Goal: Task Accomplishment & Management: Use online tool/utility

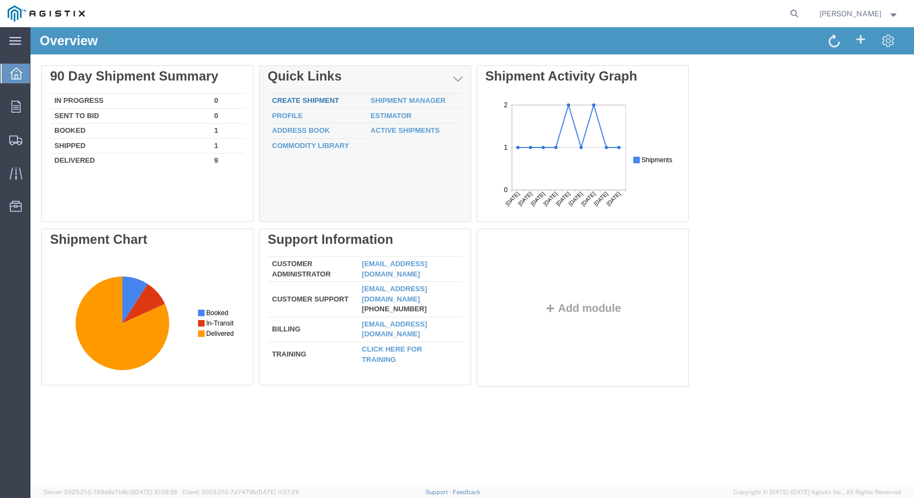
click at [319, 98] on link "Create Shipment" at bounding box center [305, 100] width 67 height 8
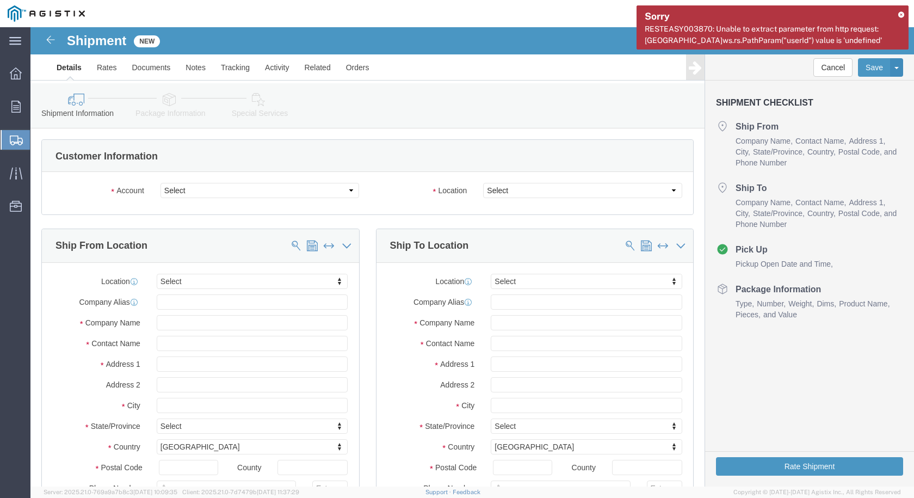
select select
click select "Select CM Distributors Inc PG&E"
select select "9596"
click select "Select CM Distributors Inc PG&E"
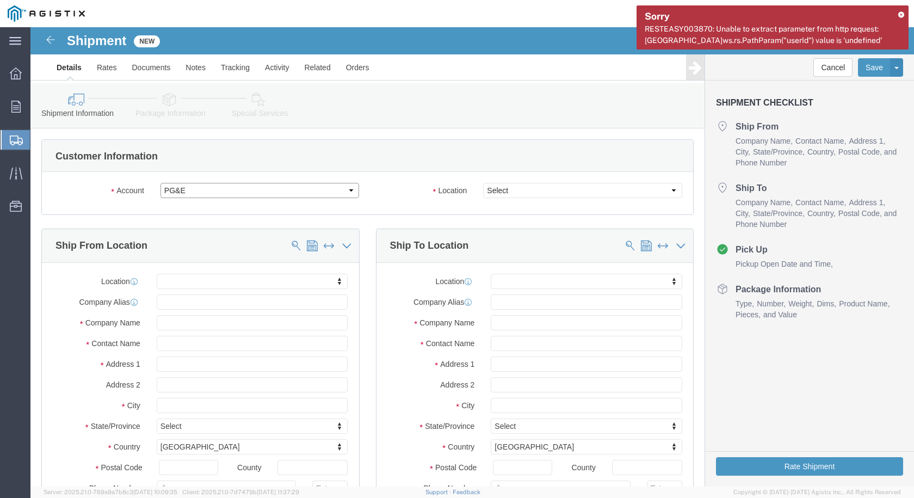
select select "PURCHORD"
select select
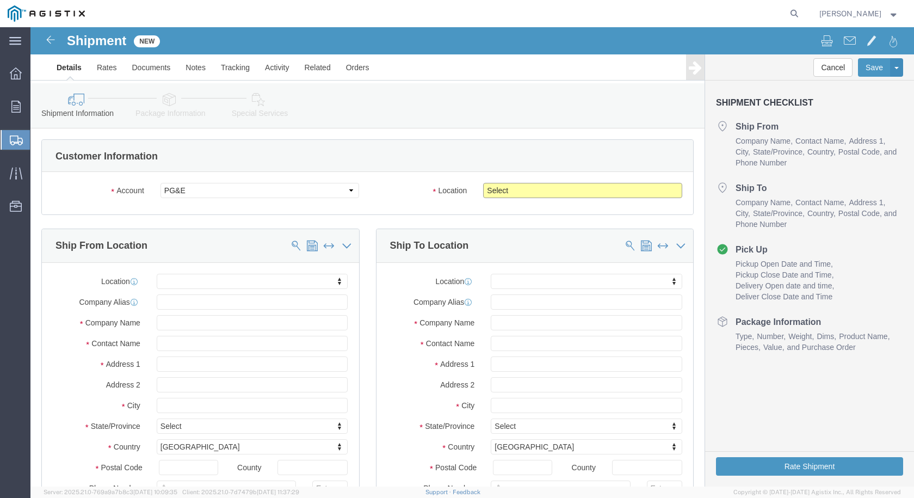
click select "Select All Others [GEOGRAPHIC_DATA] [GEOGRAPHIC_DATA] [GEOGRAPHIC_DATA] [GEOGRA…"
select select "23082"
click select "Select All Others [GEOGRAPHIC_DATA] [GEOGRAPHIC_DATA] [GEOGRAPHIC_DATA] [GEOGRA…"
click input "text"
type input "qu"
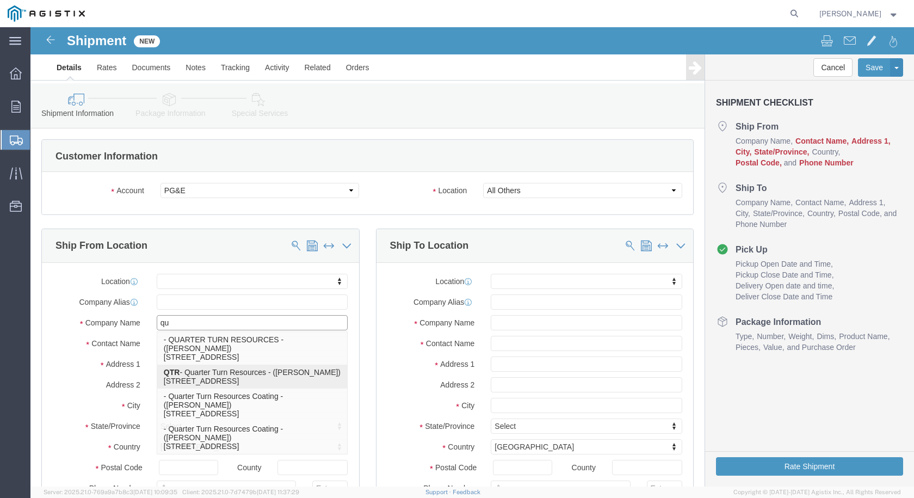
click p "QTR - Quarter Turn Resources - ([PERSON_NAME]) [STREET_ADDRESS]"
select select
type input "QTR"
type input "Quarter Turn Resources"
type input "[PERSON_NAME]"
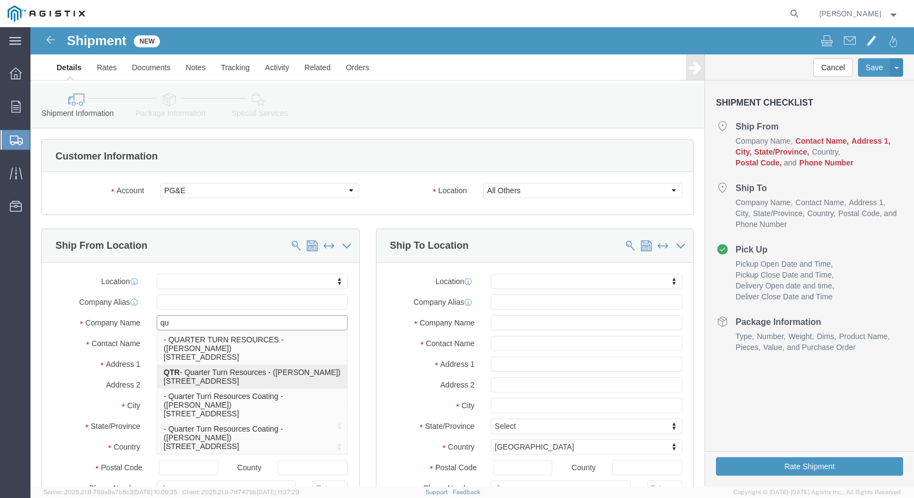
type input "[STREET_ADDRESS]"
type input "Ponca CIty"
type input "74602"
type input "[PHONE_NUMBER]"
select select "OK"
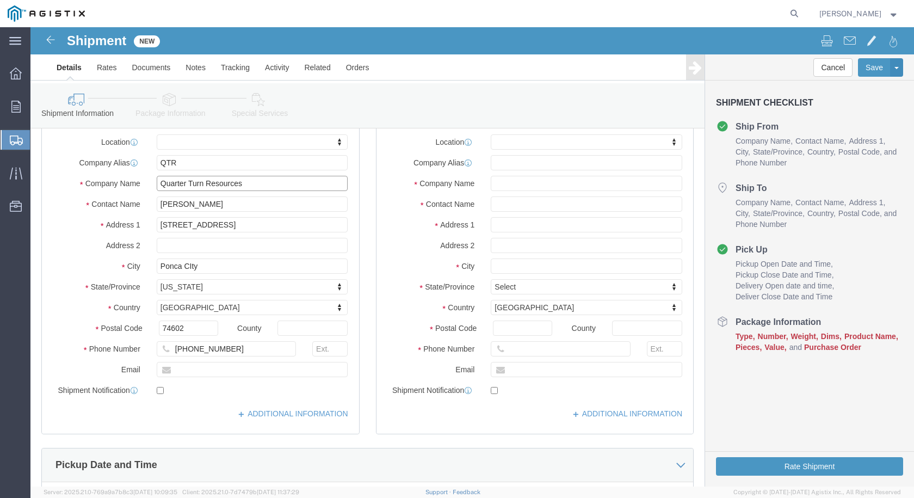
scroll to position [163, 0]
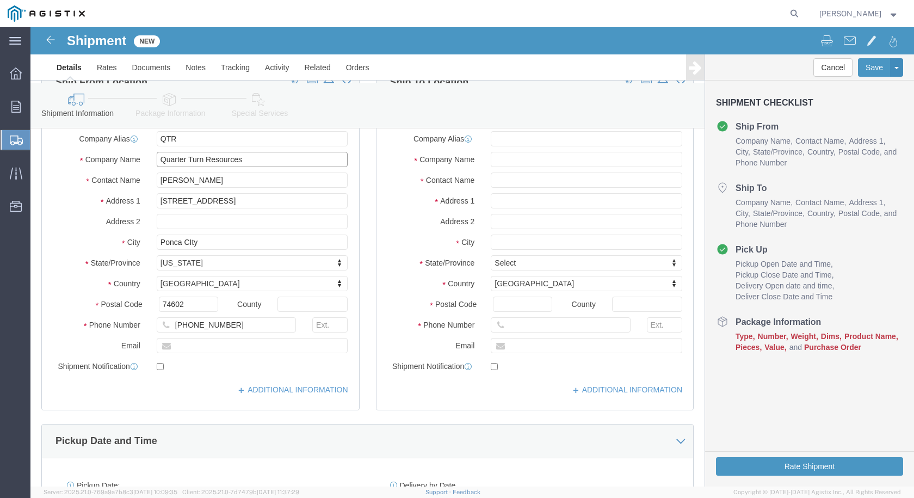
type input "Quarter Turn Resources"
click input "text"
type input "[PERSON_NAME][EMAIL_ADDRESS][PERSON_NAME][DOMAIN_NAME]"
click input "checkbox"
click label
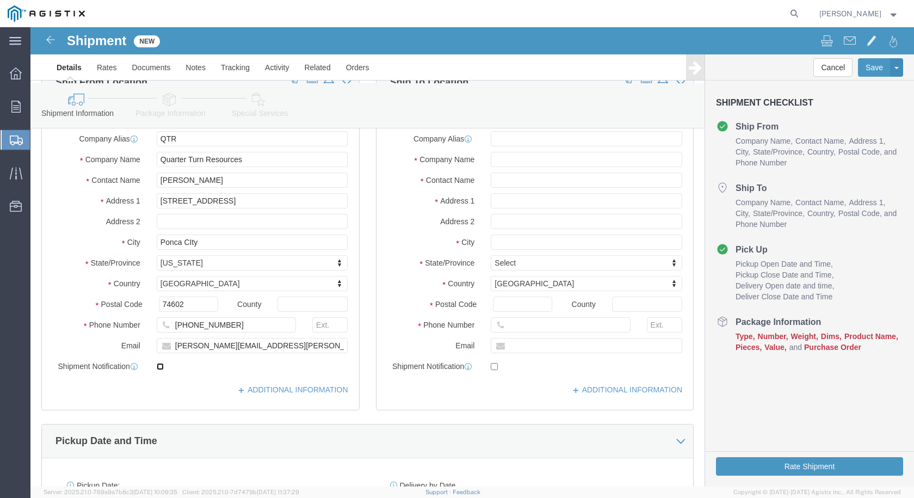
click input "checkbox"
checkbox input "true"
click input "text"
type input "pac"
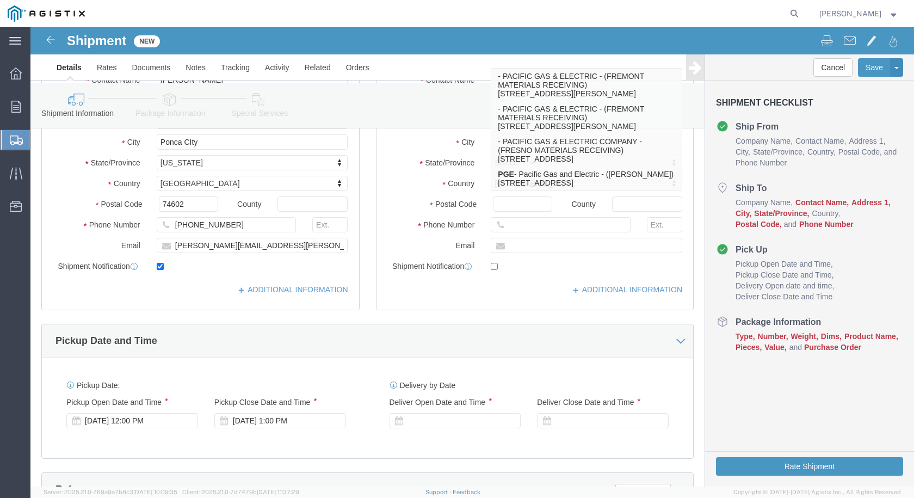
scroll to position [272, 0]
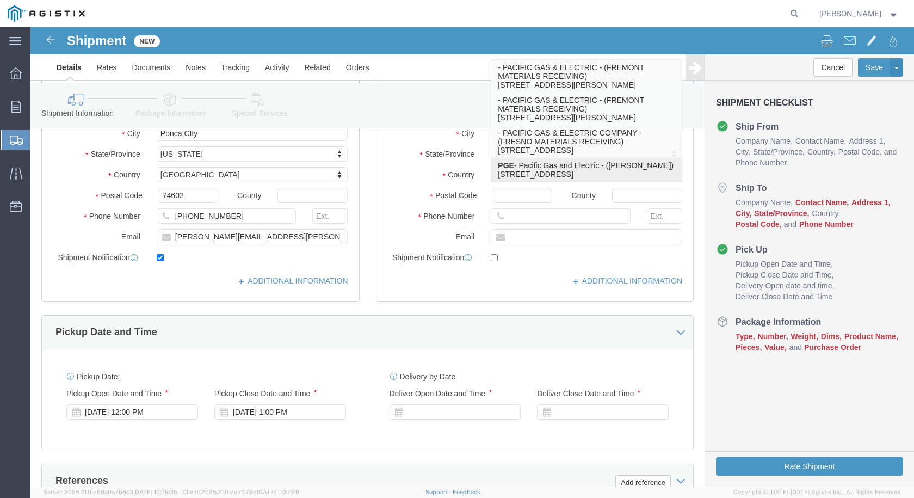
click p "PGE - Pacific Gas and Electric - ([PERSON_NAME]) [STREET_ADDRESS]"
select select
type input "PGE"
type input "Pacific Gas and Electric"
type input "[PERSON_NAME]"
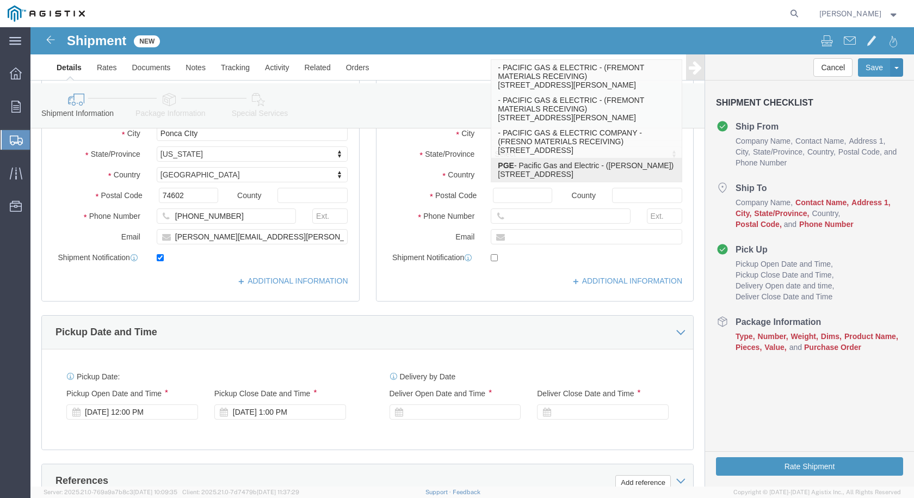
type input "[STREET_ADDRESS]"
type input "Warehouse 810"
type input "Stockton"
type input "95205"
type input "[PHONE_NUMBER]"
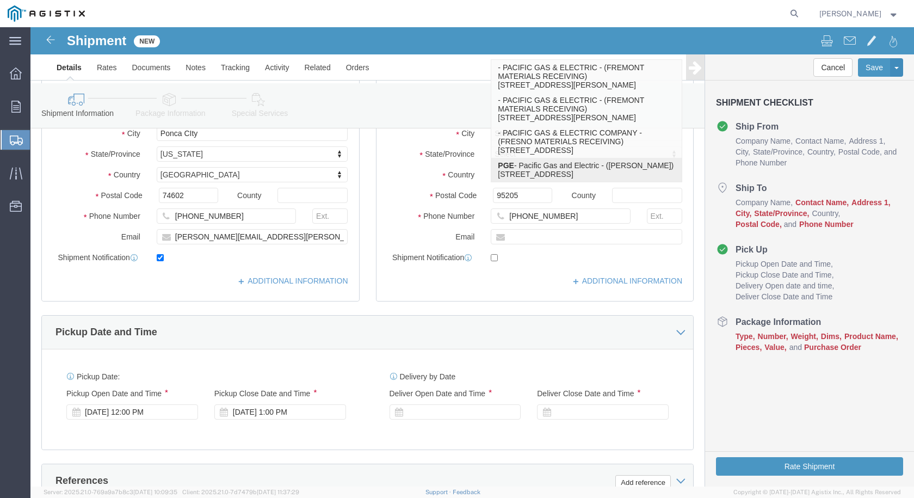
select select "CA"
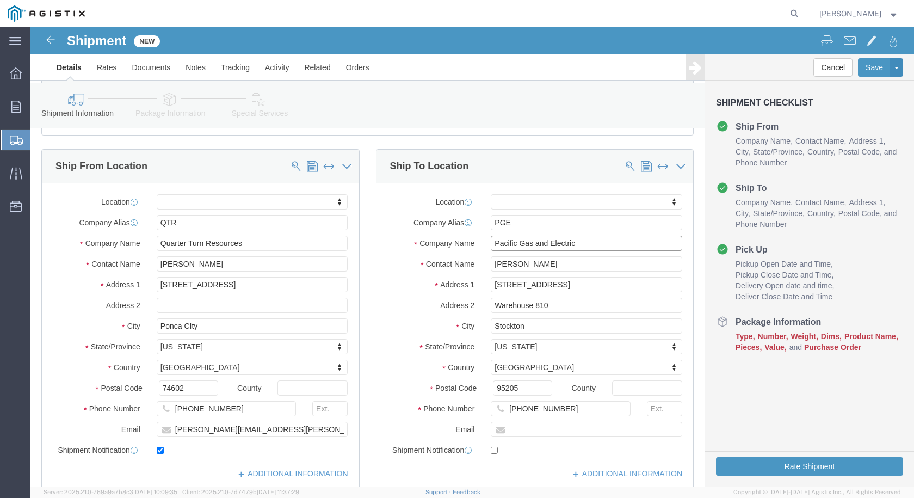
scroll to position [54, 0]
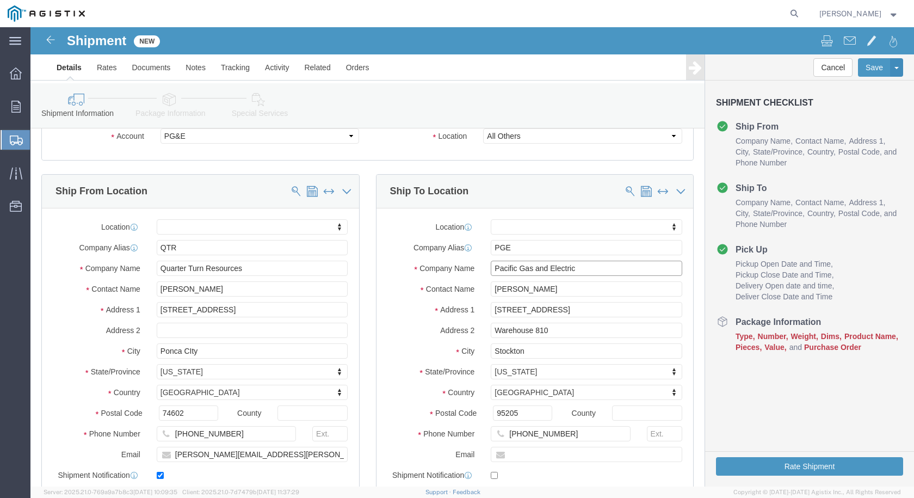
type input "Pacific Gas and Electric"
click input "[PERSON_NAME]"
drag, startPoint x: 456, startPoint y: 256, endPoint x: 398, endPoint y: 255, distance: 58.8
click div "Contact Name [PERSON_NAME]"
type input "recei"
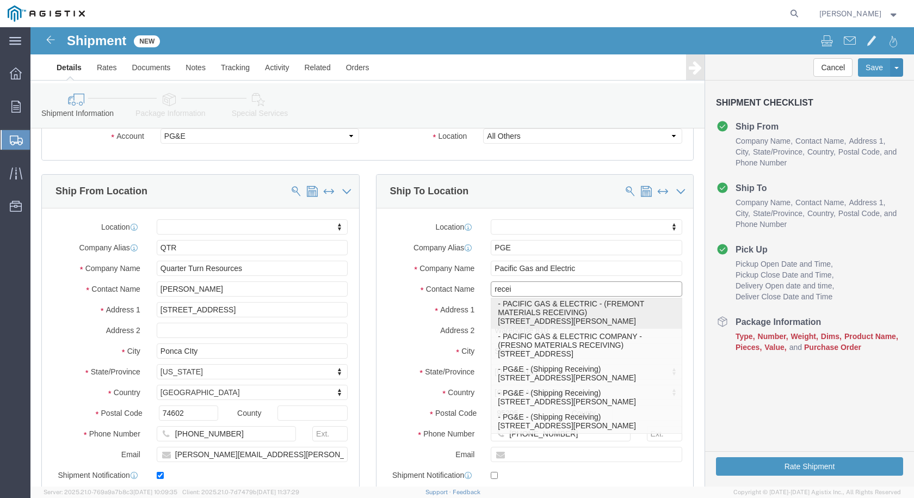
scroll to position [61, 0]
click p "- PG&E - (Shipping Receiving) [STREET_ADDRESS][PERSON_NAME]"
select select
type input "PG&E"
type input "Shipping Receiving"
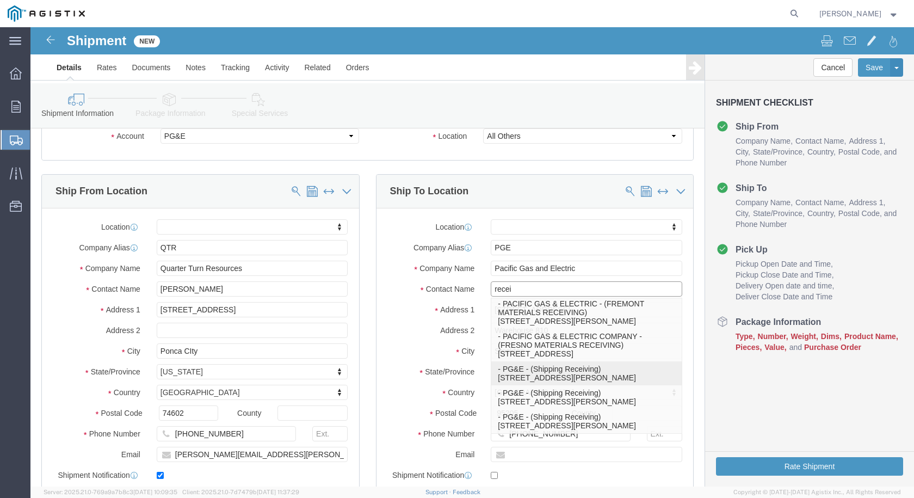
type input "[STREET_ADDRESS][PERSON_NAME]"
type input "95204"
type input "[PHONE_NUMBER]"
select select "CA"
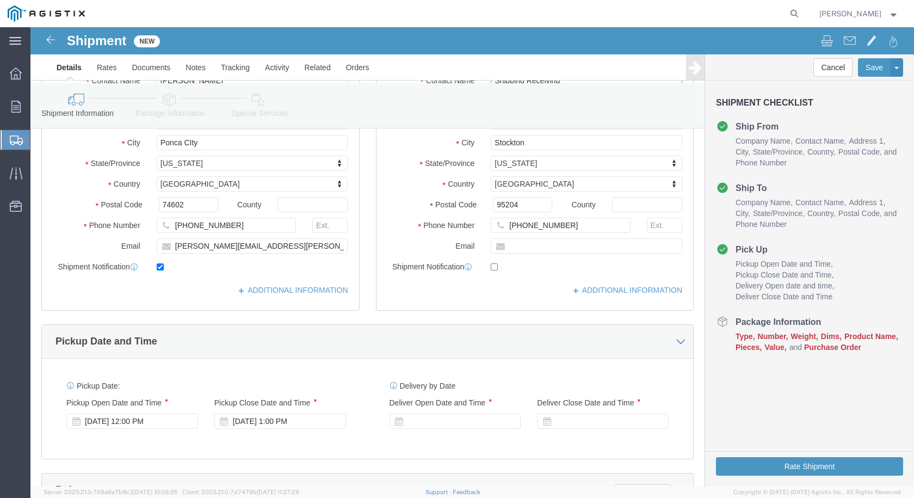
scroll to position [326, 0]
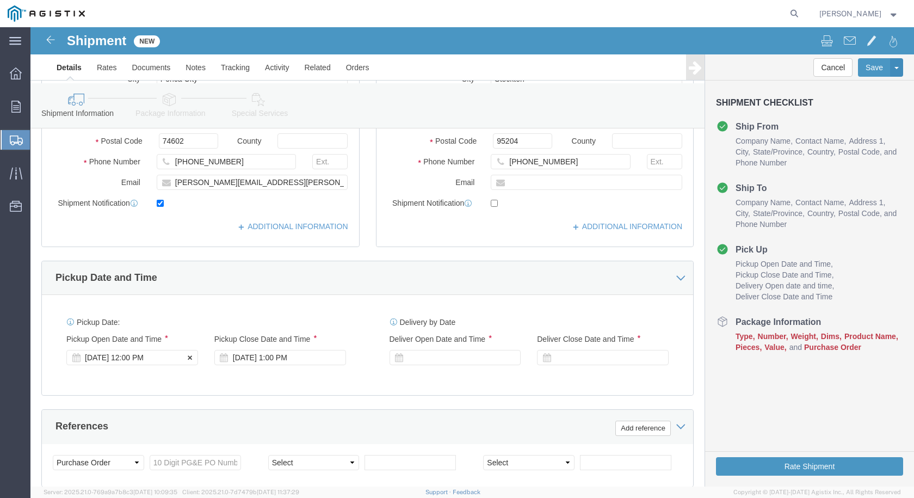
type input "Shipping Receiving"
click div "[DATE] 12:00 PM"
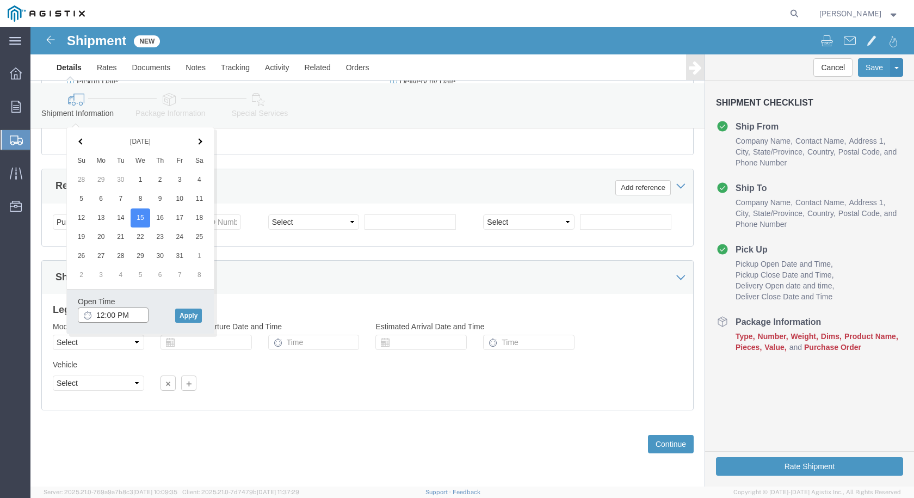
click input "12:00 PM"
click input "8:00 PM"
type input "8:00 AM"
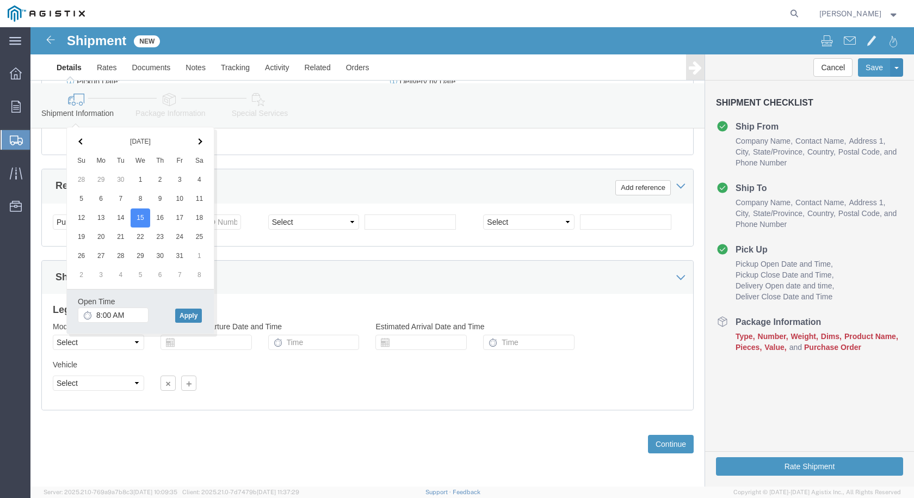
click button "Apply"
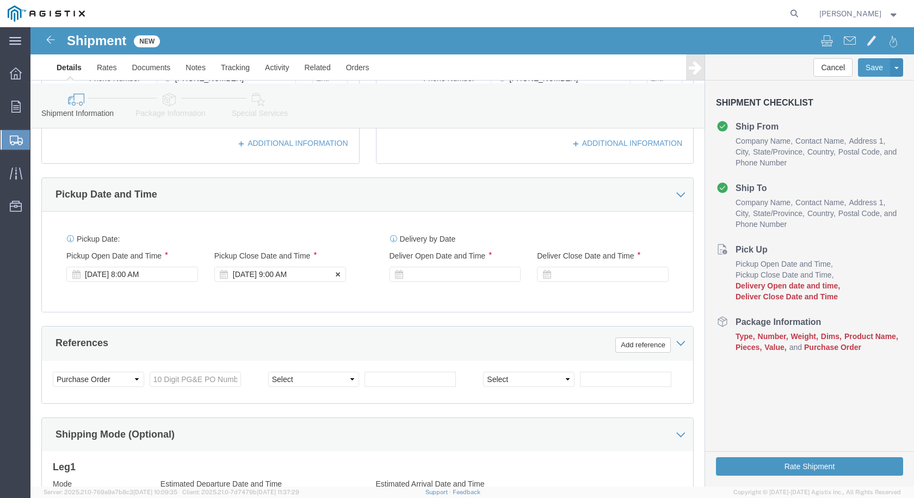
scroll to position [404, 0]
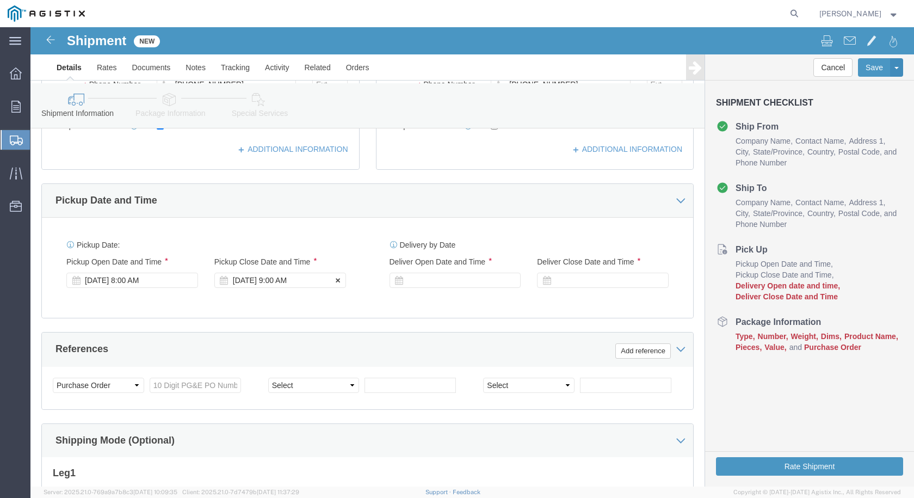
click div "[DATE] 9:00 AM"
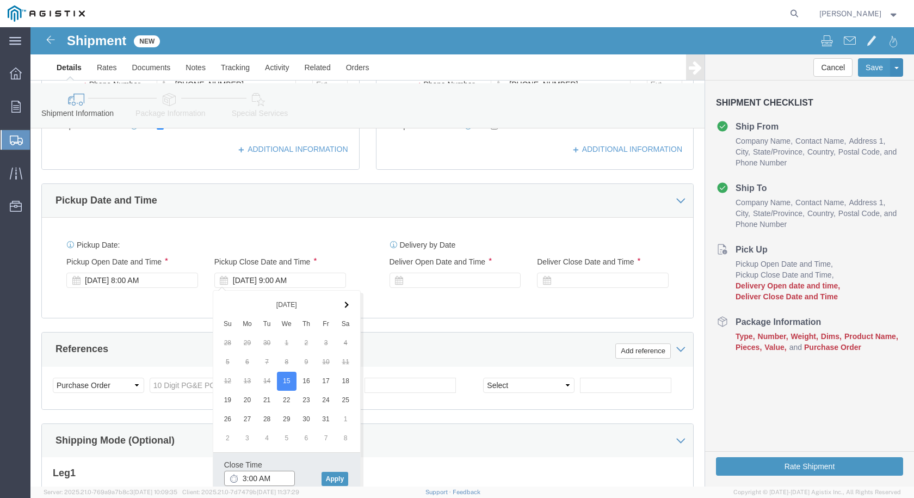
click input "3:00 AM"
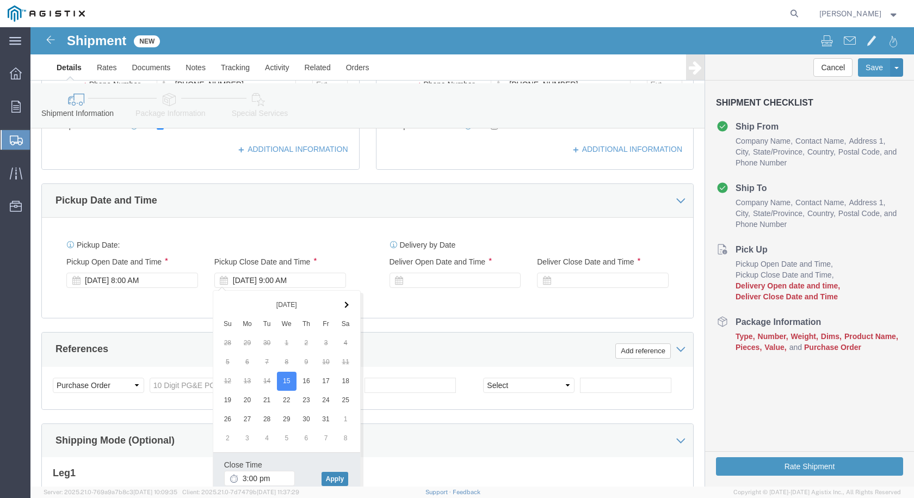
type input "3:00 PM"
click button "Apply"
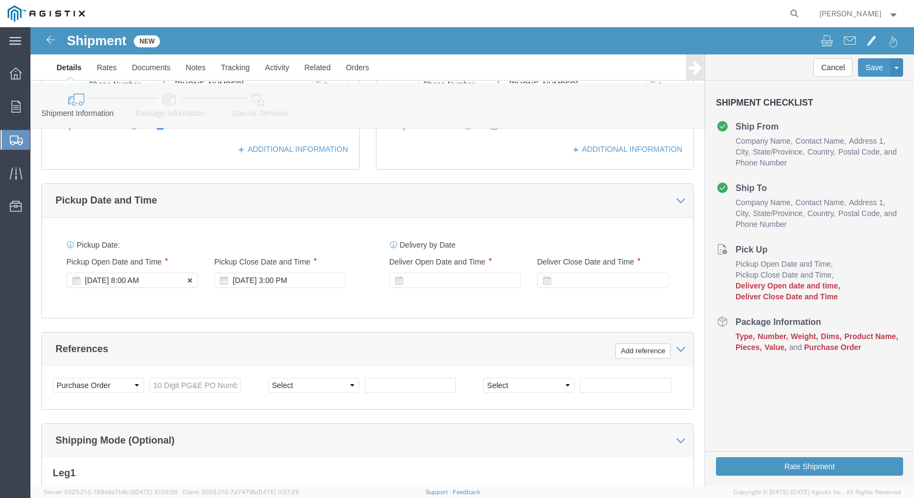
click div "[DATE] 8:00 AM"
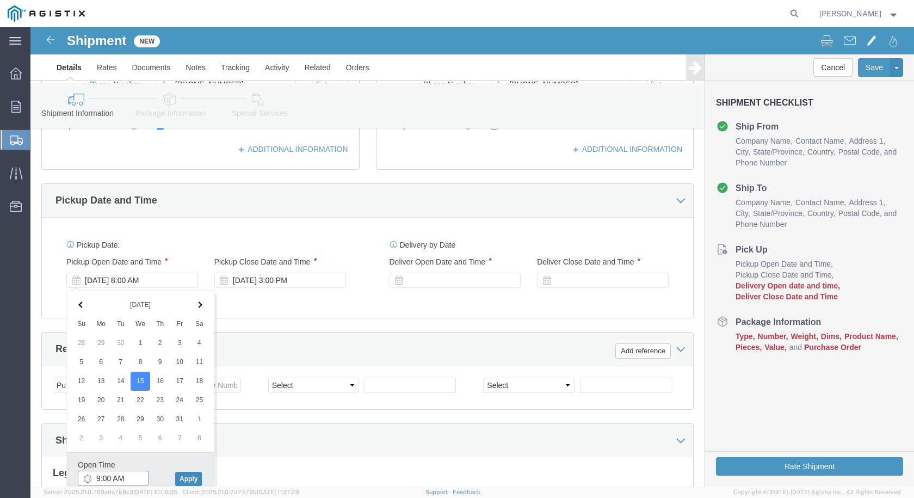
type input "9:00 AM"
click button "Apply"
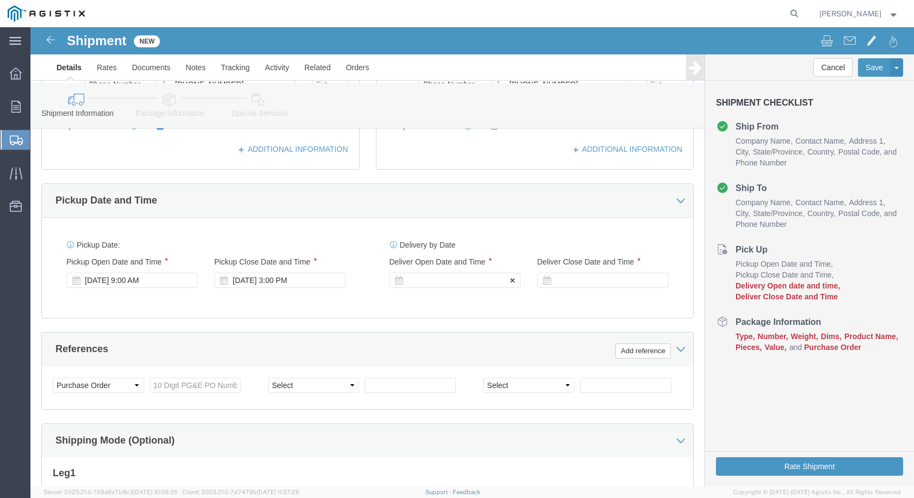
click div
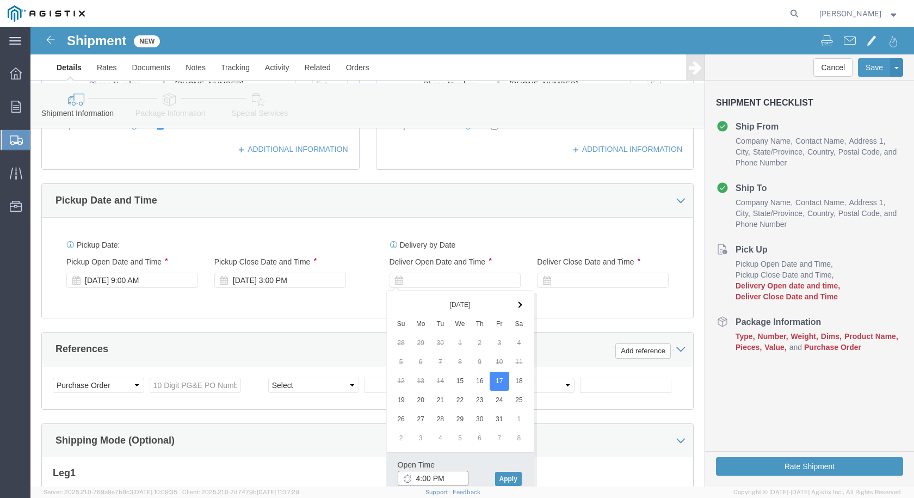
click input "4:00 PM"
click input "8:00 PM"
type input "8:00 AM"
click button "Apply"
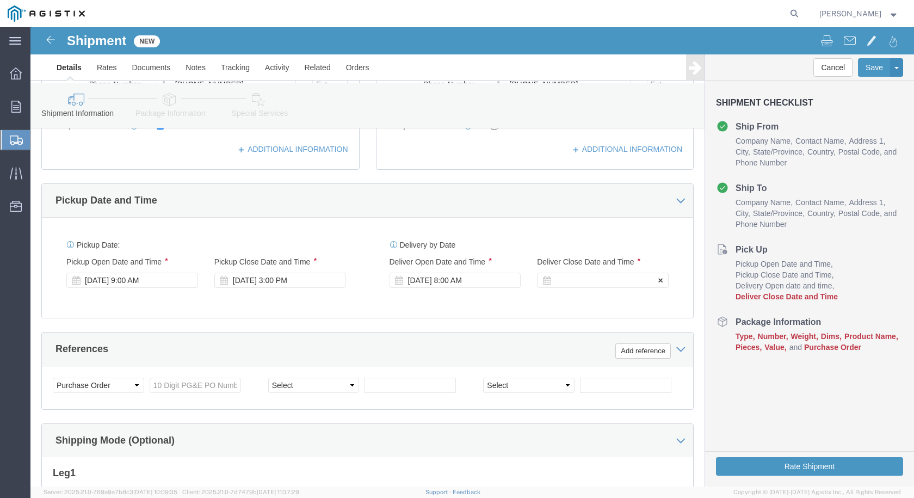
click div
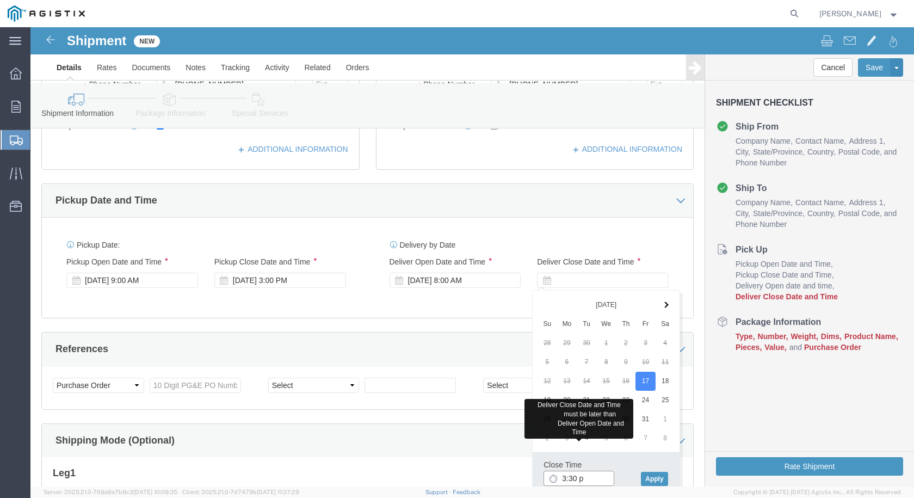
type input "3:30 pm"
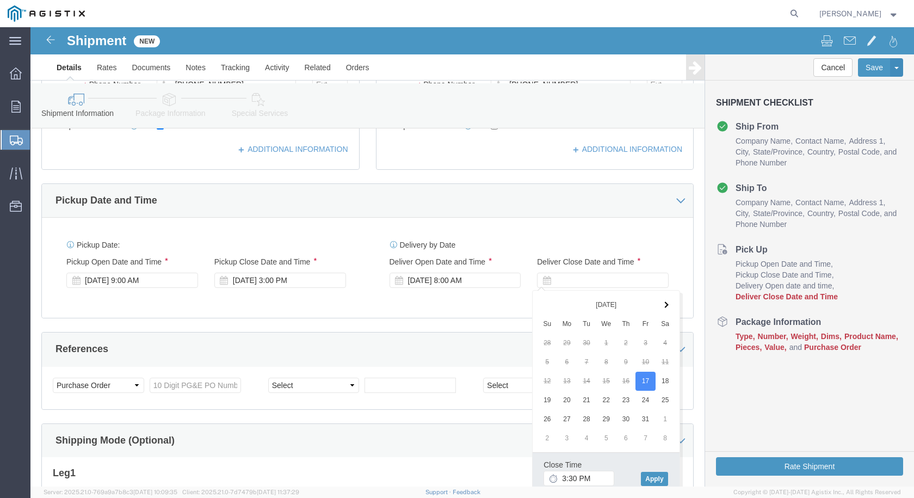
click h3 "Leg 1"
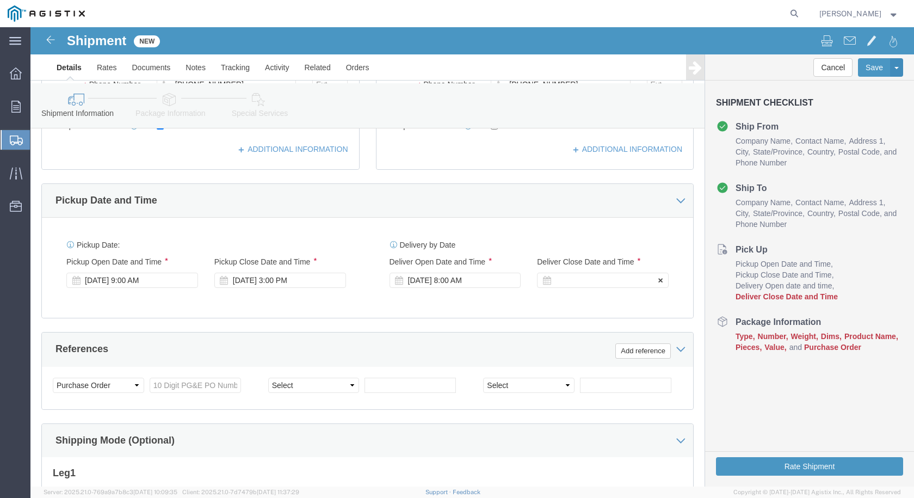
click div
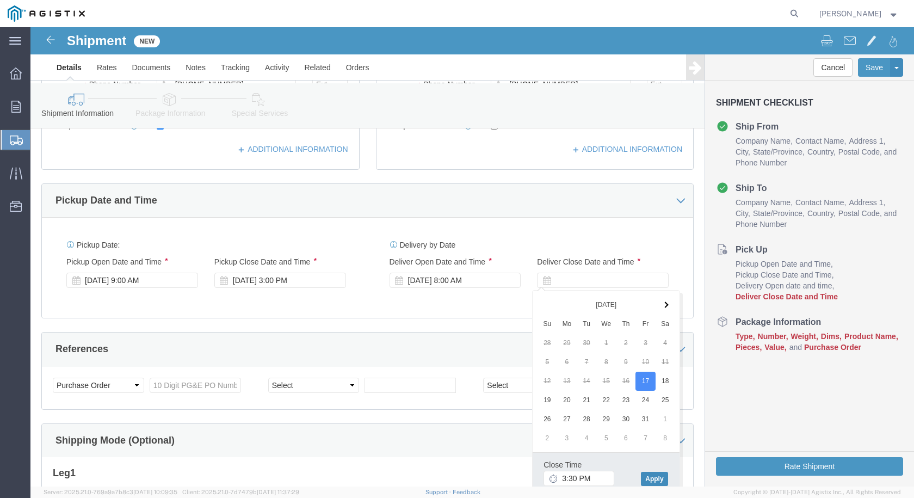
click button "Apply"
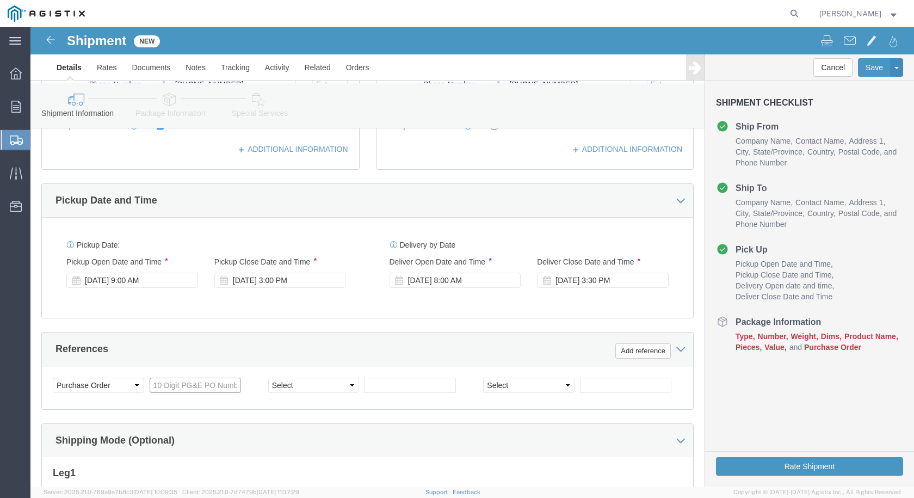
click input "text"
type input "3501413871"
click select "Select Account Type Activity ID Airline Appointment Number ASN Batch Request # …"
select select "PURCHORD"
click select "Select Account Type Activity ID Airline Appointment Number ASN Batch Request # …"
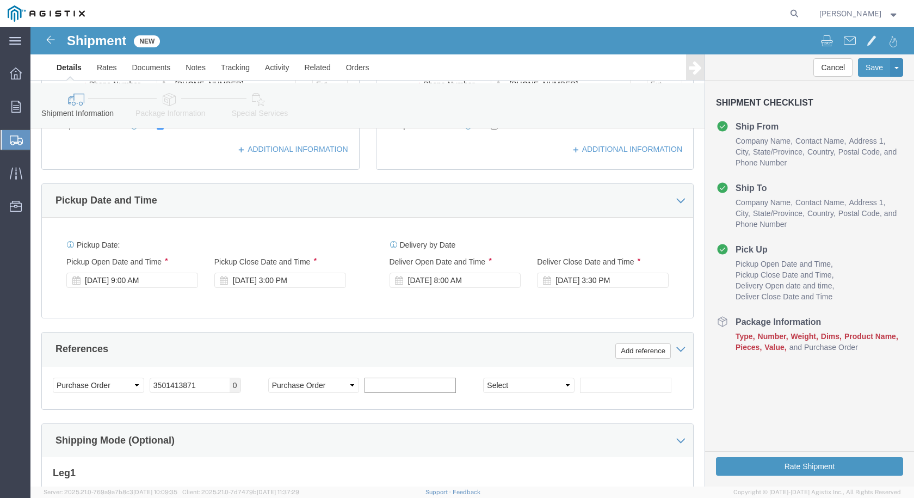
click input "text"
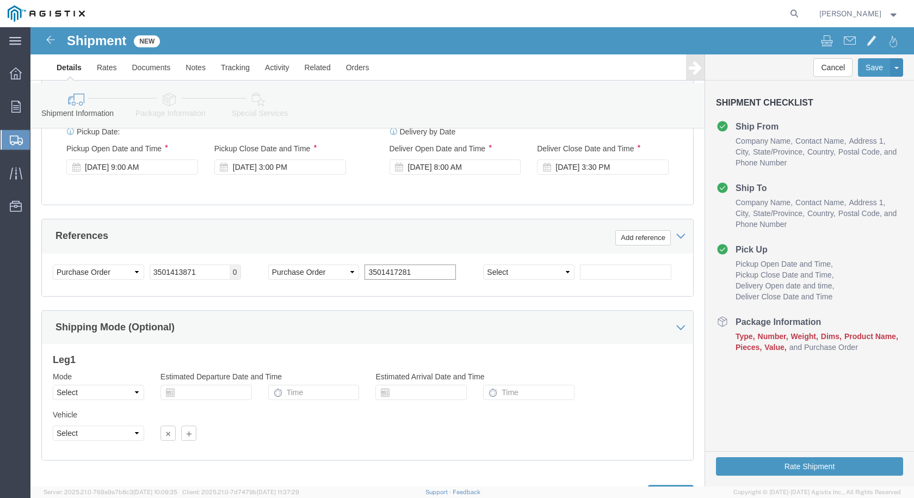
scroll to position [567, 0]
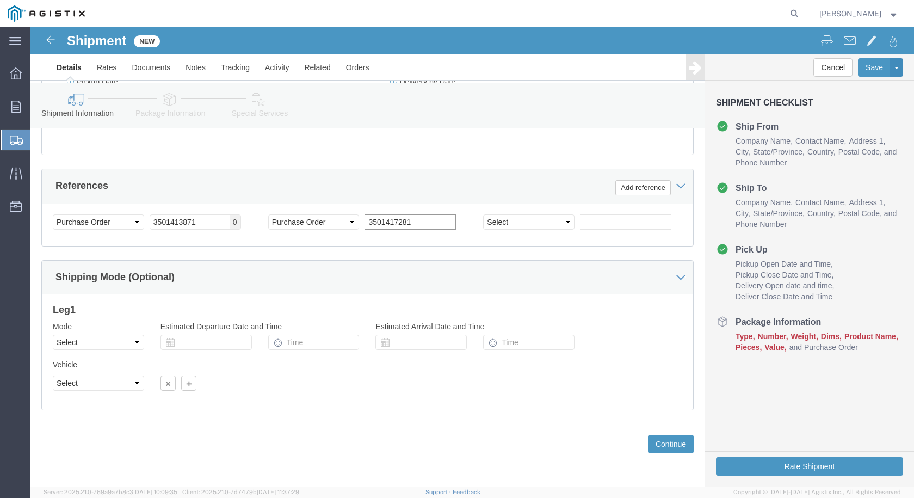
type input "3501417281"
click select "Select Air Less than Truckload Multi-Leg Ocean Freight Rail Small Parcel Truckl…"
select select "TL"
click select "Select Air Less than Truckload Multi-Leg Ocean Freight Rail Small Parcel Truckl…"
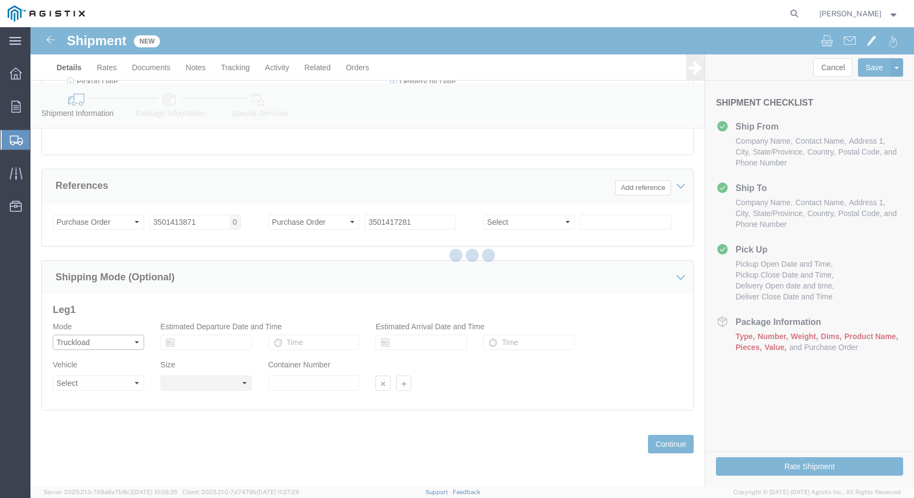
select select
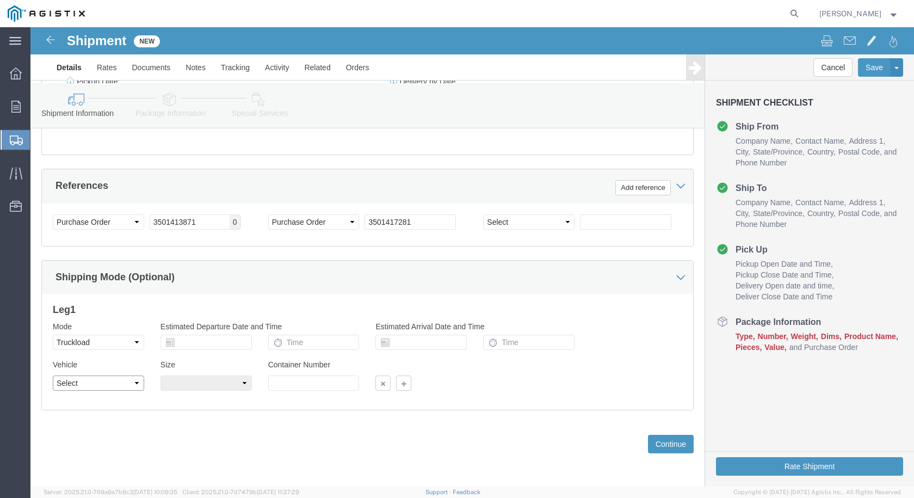
click select "Select 1-Ton (PSS) 10 Wheel 10 Yard Dump Truck 20 Yard Dump Truck Bobtail Botto…"
select select "FLBD"
click select "Select 1-Ton (PSS) 10 Wheel 10 Yard Dump Truck 20 Yard Dump Truck Bobtail Botto…"
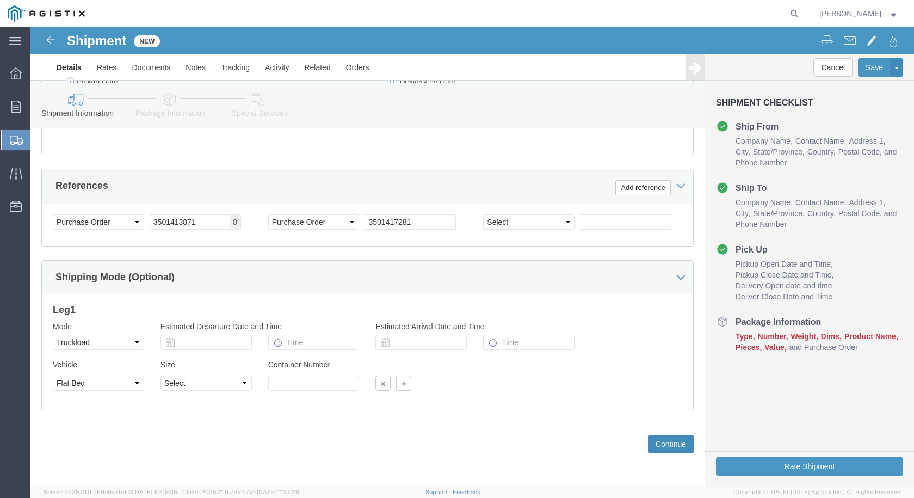
click button "Continue"
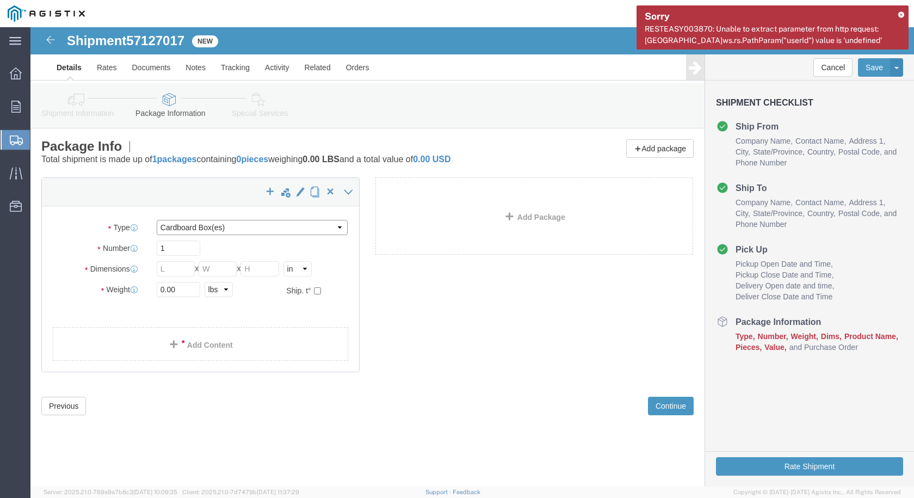
click select "Select Bulk Bundle(s) Cardboard Box(es) Carton(s) Crate(s) Drum(s) (Fiberboard)…"
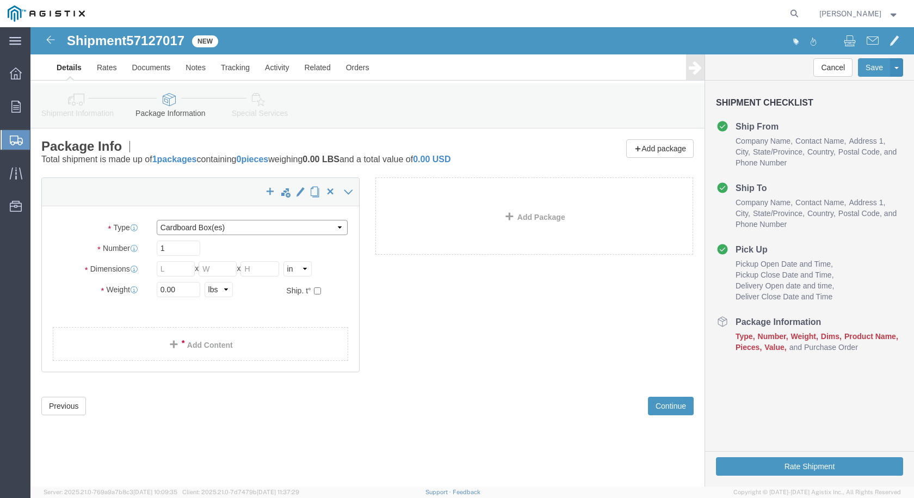
select select "PSNS"
click select "Select Bulk Bundle(s) Cardboard Box(es) Carton(s) Crate(s) Drum(s) (Fiberboard)…"
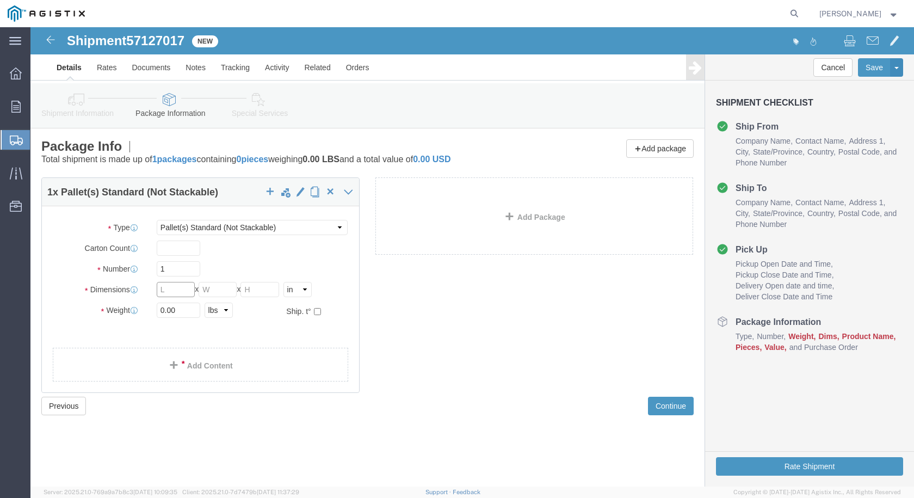
click input "text"
type input "48"
type input "36"
type input "24"
type input "330"
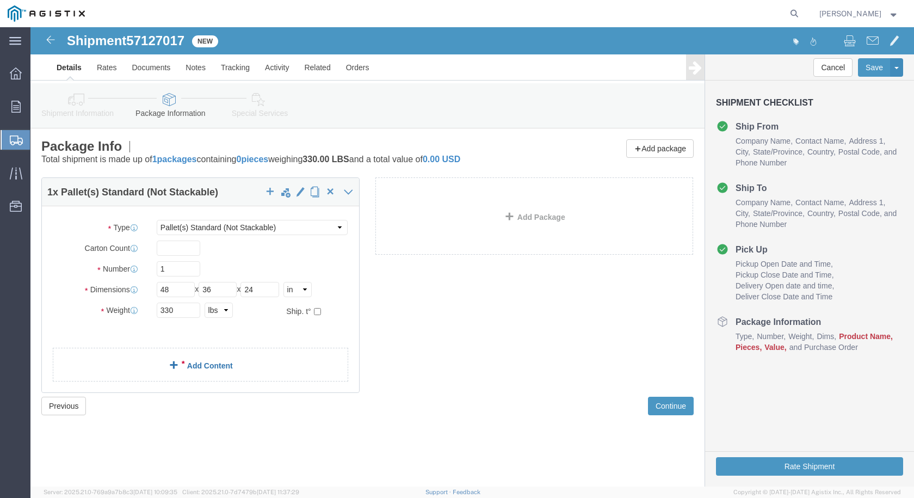
click link "Add Content"
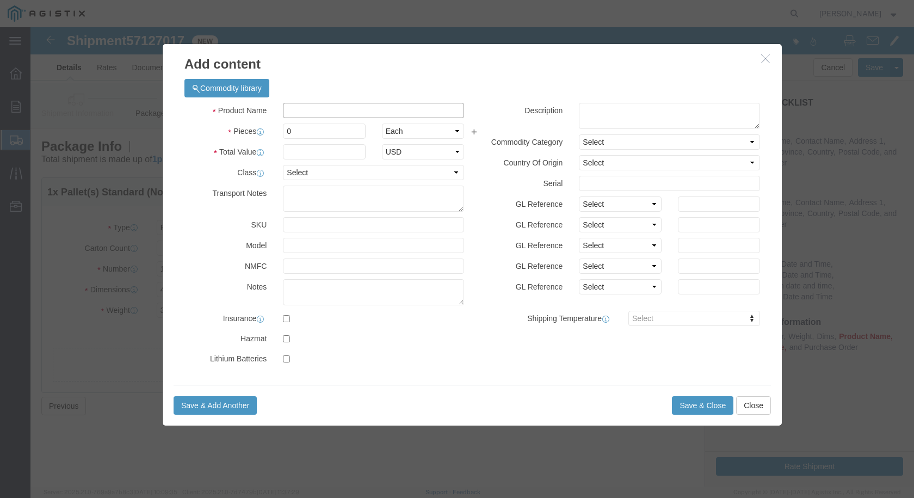
click input "text"
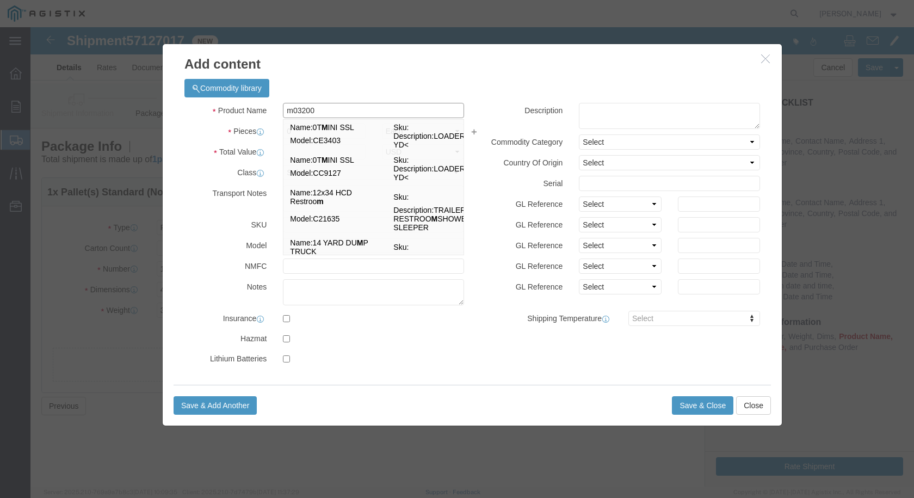
type input "m032001"
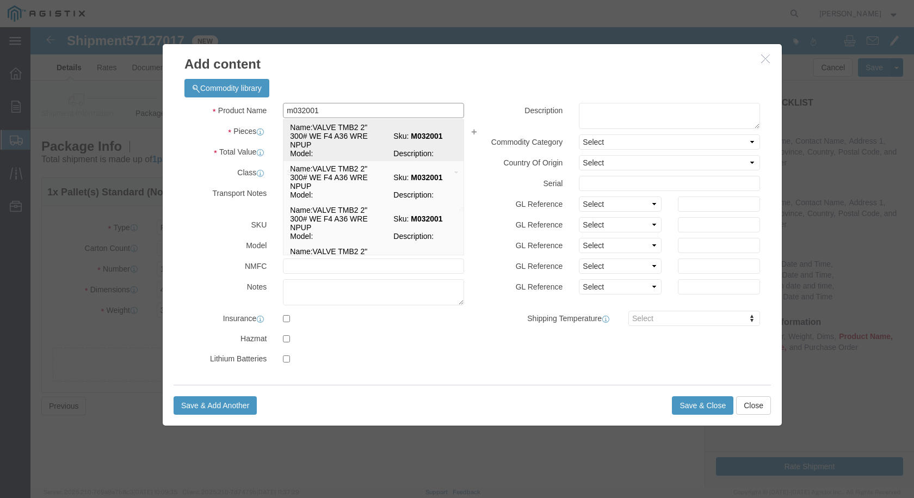
click td "Name: VALVE TMB2 2" 300# WE F4 A36 WRE NPUP"
select select
select select "USD"
type input "VALVE TMB2 2" 300# WE F4 A36 WRE NPUP"
type input "M032001"
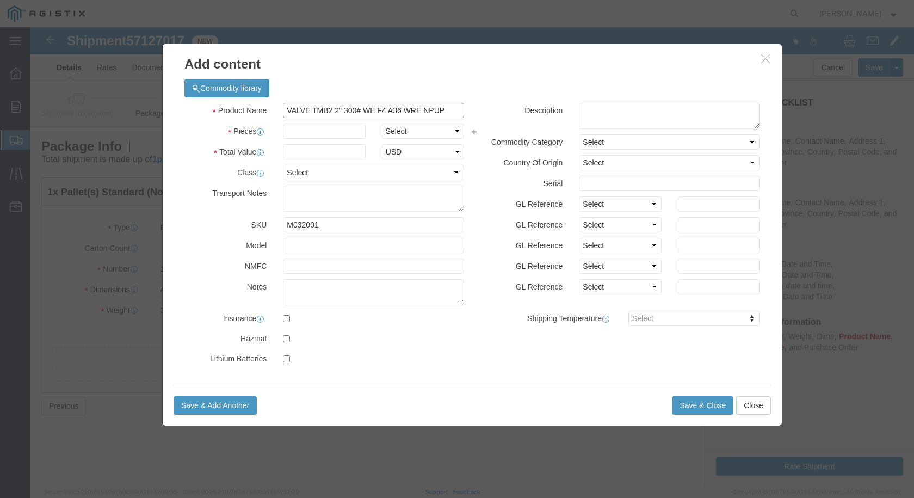
type input "VALVE TMB2 2" 300# WE F4 A36 WRE NPUP"
click input "text"
type input "2"
click input "text"
type input "15840.00"
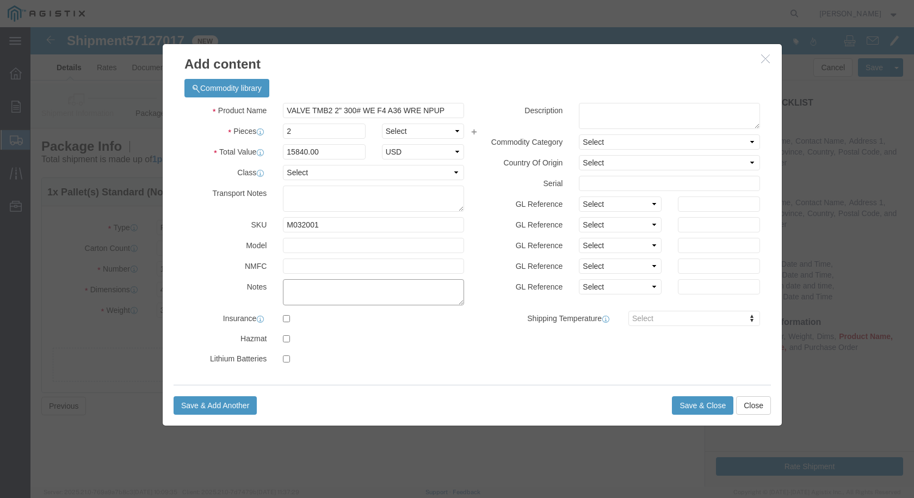
click textarea
type textarea "o"
type textarea "PO#3501413871"
click button "Save & Close"
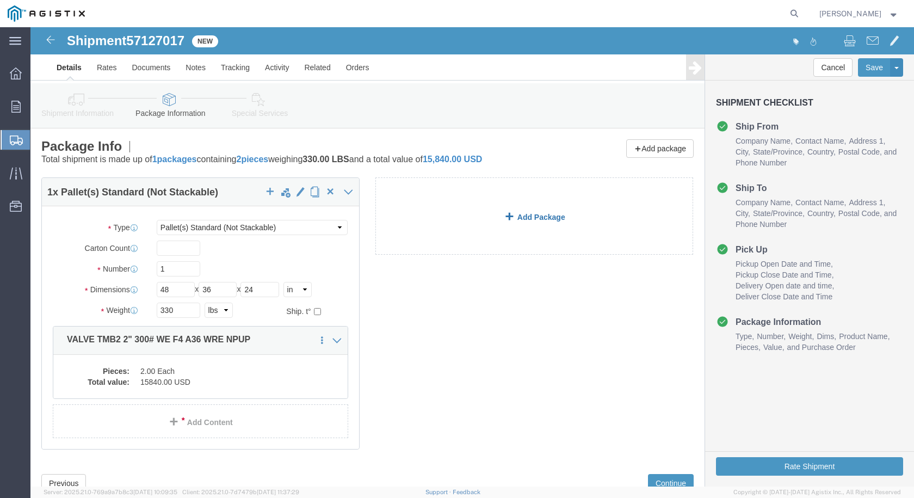
click link "Add Package"
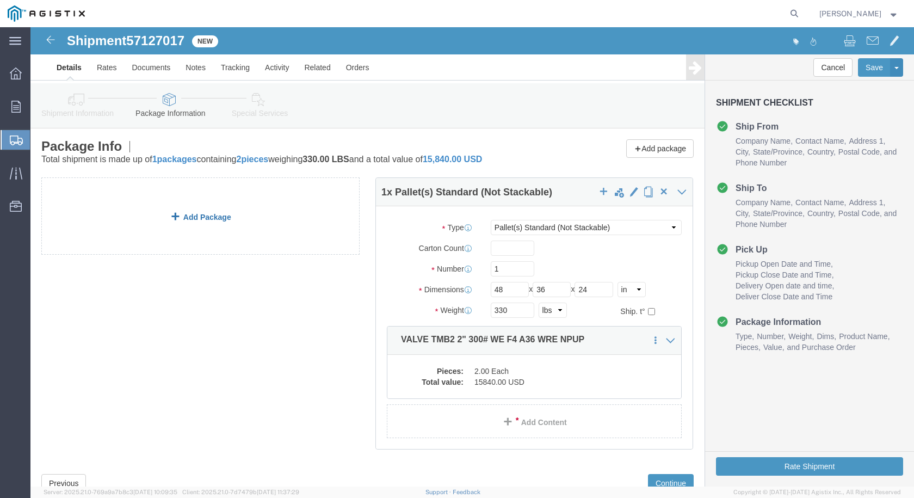
click link "Add Package"
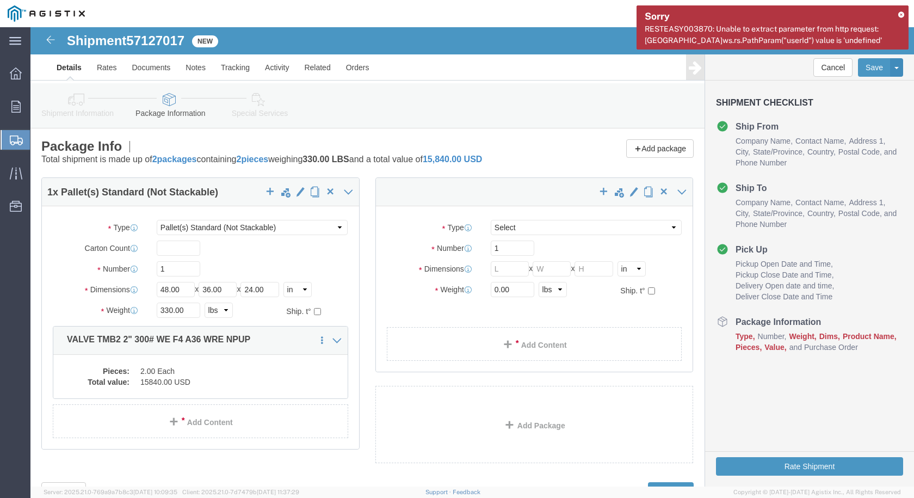
select select "PSNS"
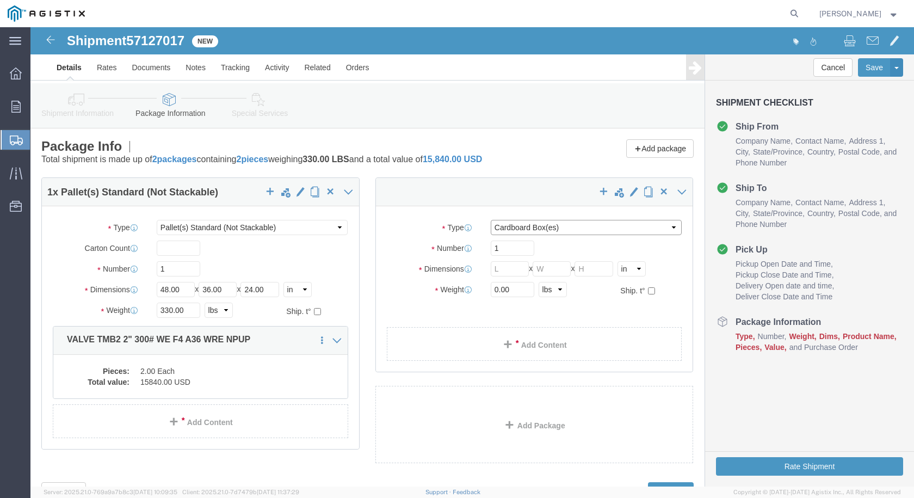
click select "Select Bulk Bundle(s) Cardboard Box(es) Carton(s) Crate(s) Drum(s) (Fiberboard)…"
select select "PSNS"
click select "Select Bulk Bundle(s) Cardboard Box(es) Carton(s) Crate(s) Drum(s) (Fiberboard)…"
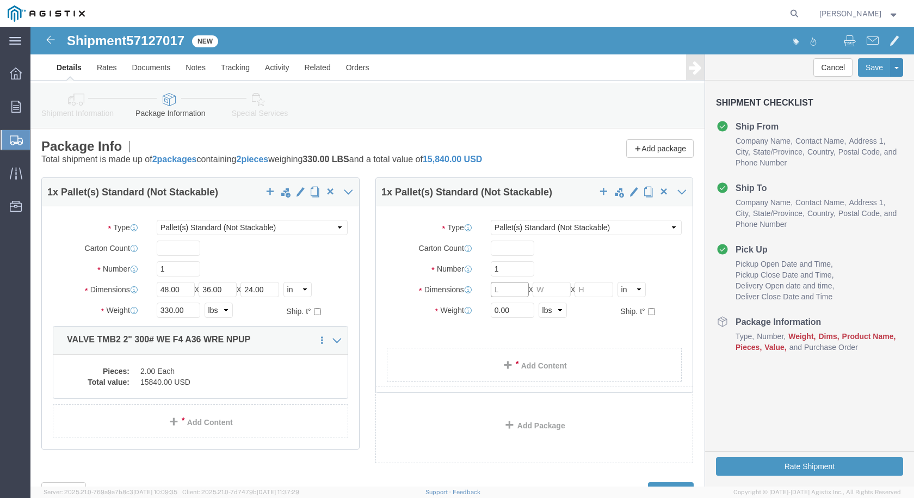
click input "text"
type input "48"
type input "24"
type input "480"
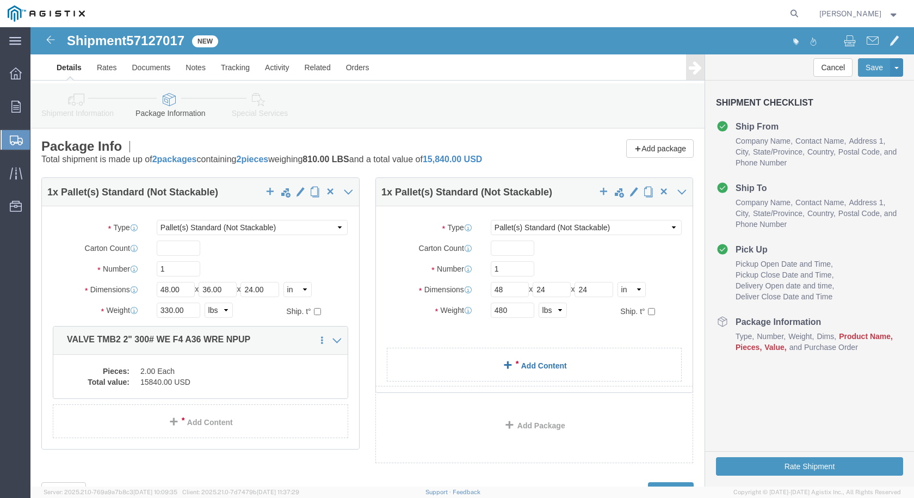
click span
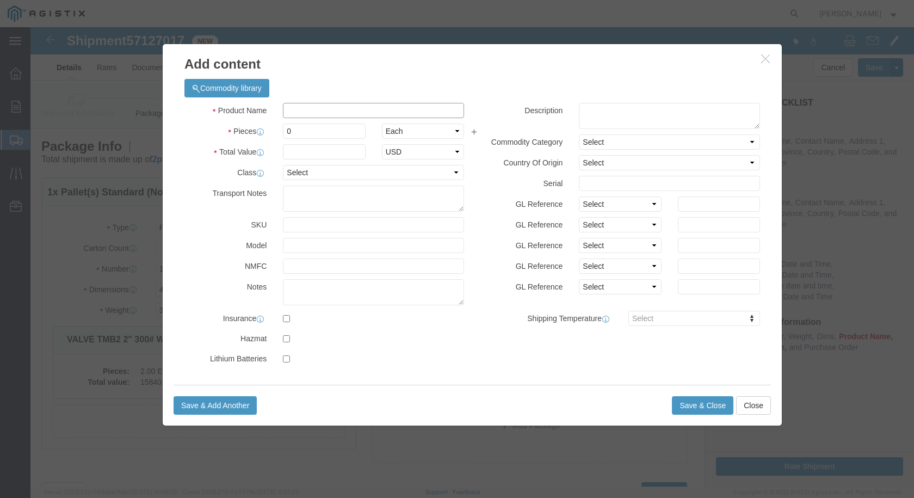
click input "text"
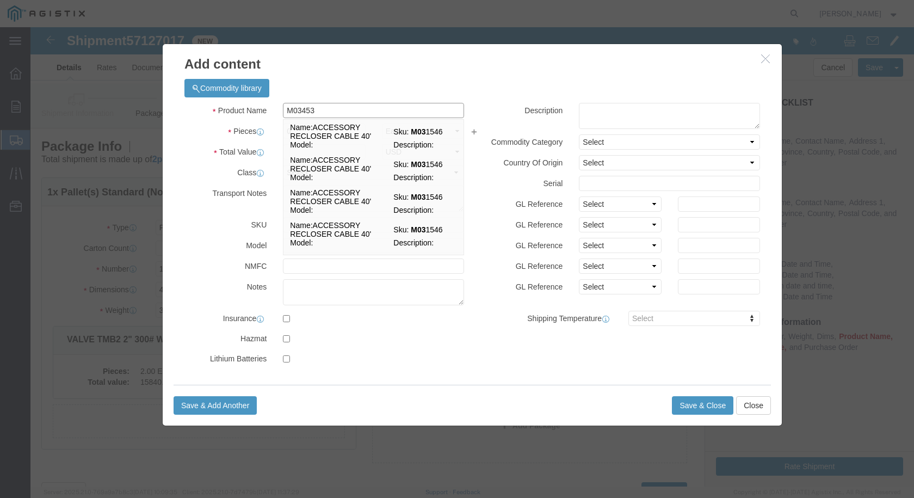
type input "M034539"
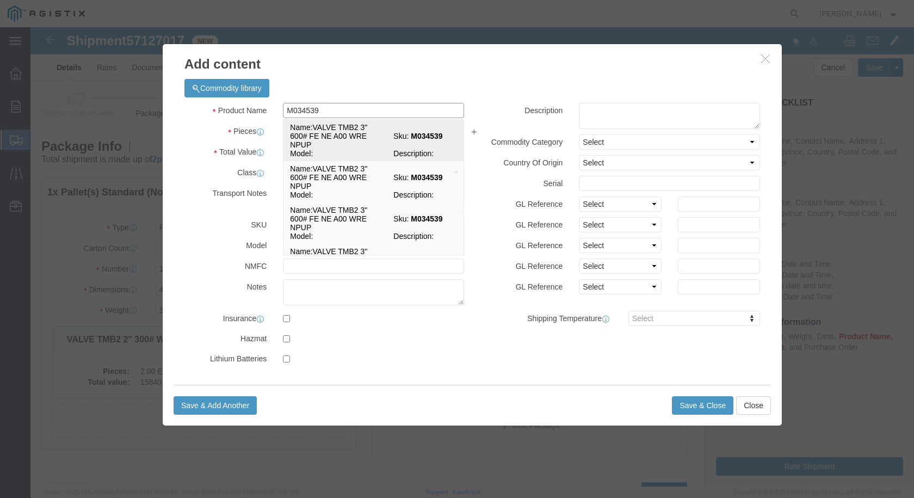
click td "Name: VALVE TMB2 3" 600# FE NE A00 WRE NPUP"
select select
select select "USD"
type input "VALVE TMB2 3" 600# FE NE A00 WRE NPUP"
type input "M034539"
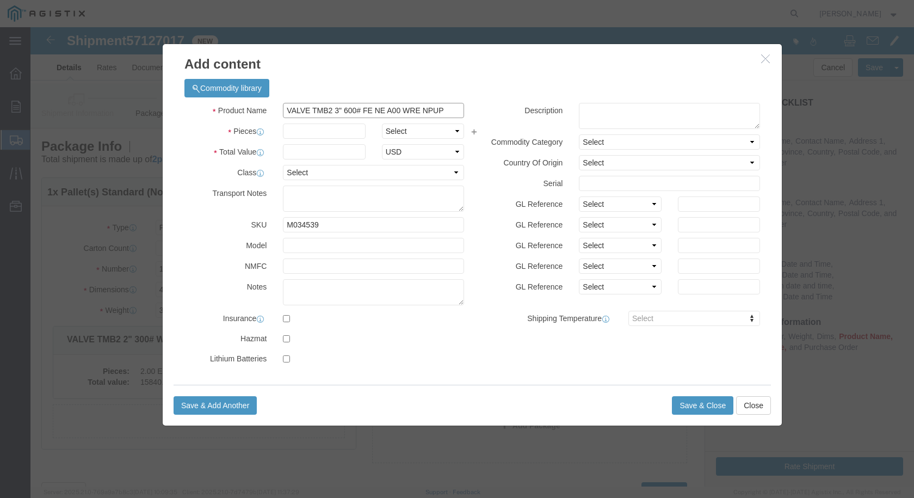
type input "VALVE TMB2 3" 600# FE NE A00 WRE NPUP"
click input "text"
type input "6"
click input "text"
type input "1"
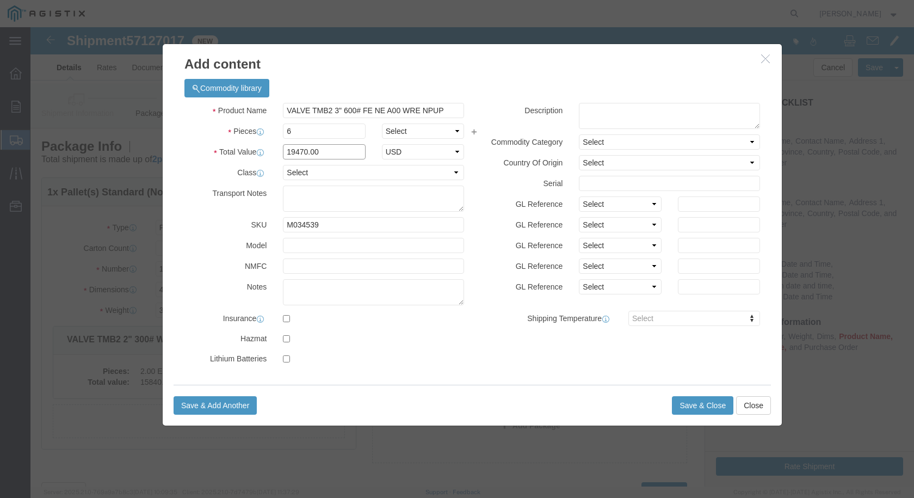
type input "19470.00"
click textarea
type textarea "PO#3501417281"
click button "Save & Close"
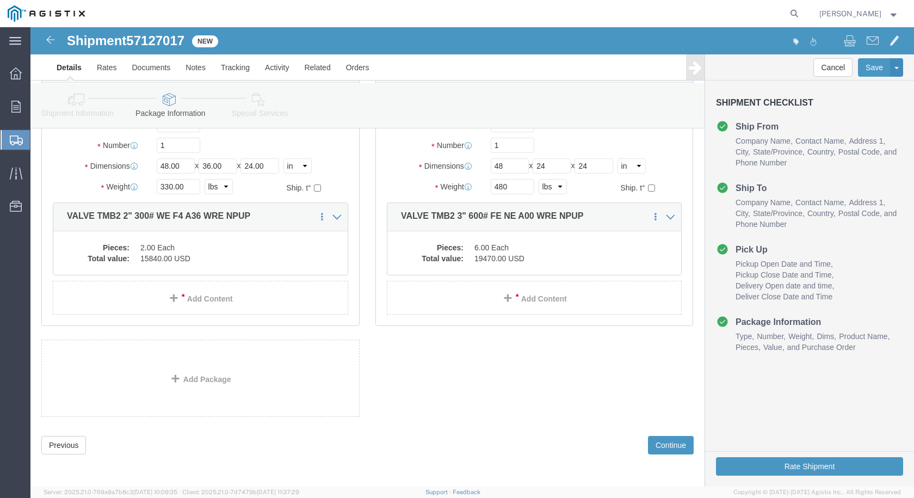
scroll to position [125, 0]
click button "Continue"
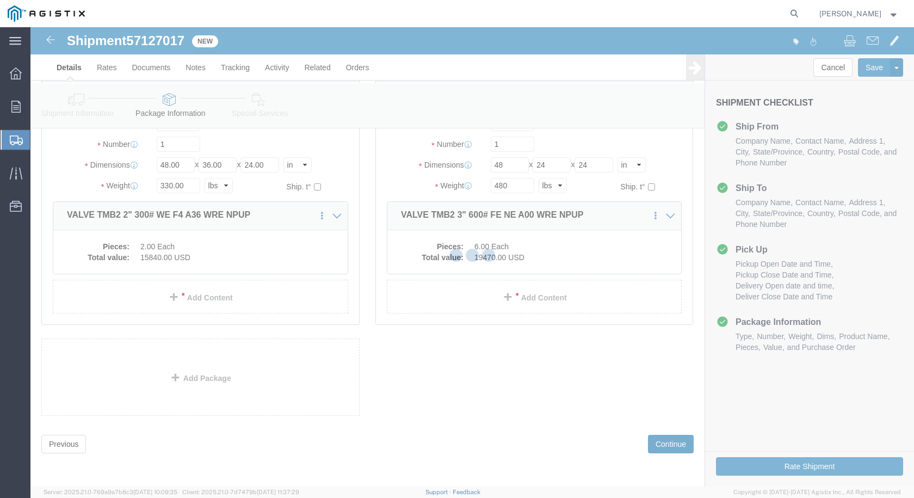
select select
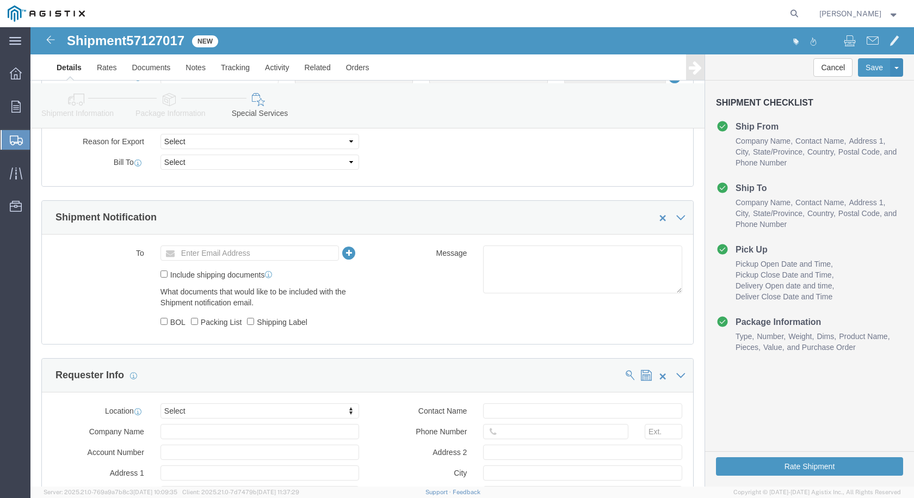
scroll to position [593, 0]
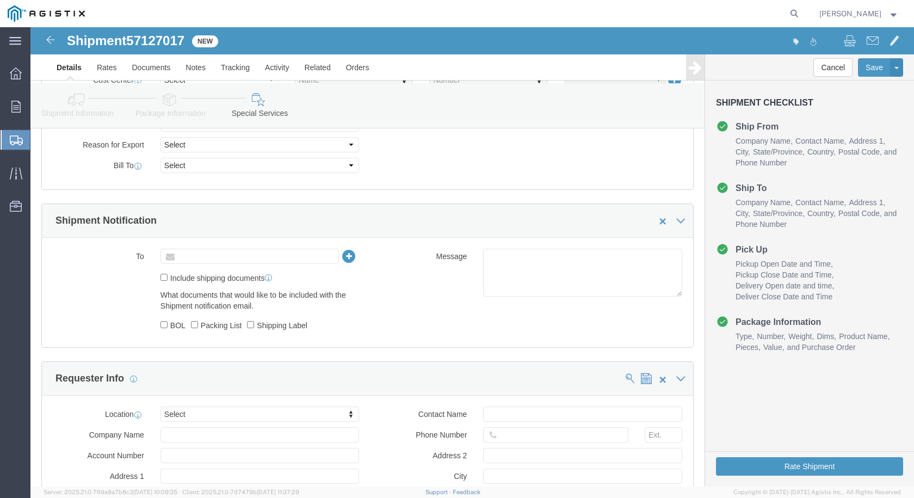
click input "text"
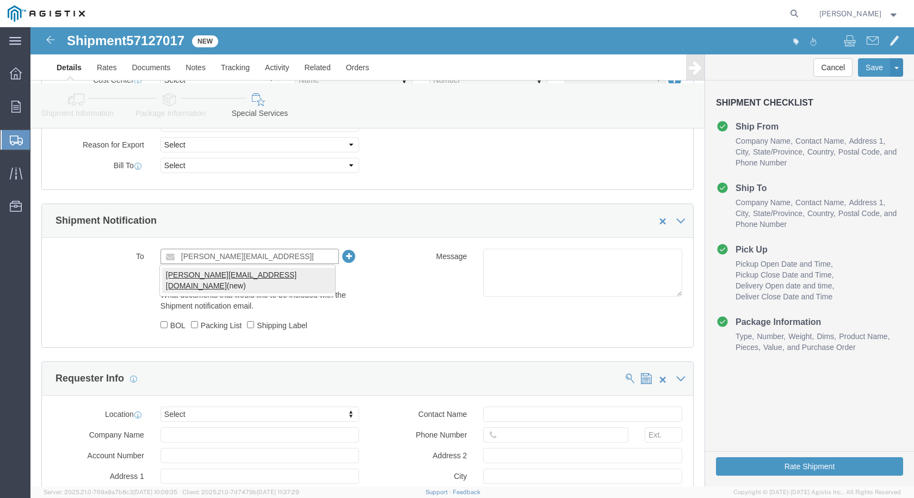
type input "[PERSON_NAME][EMAIL_ADDRESS][DOMAIN_NAME]"
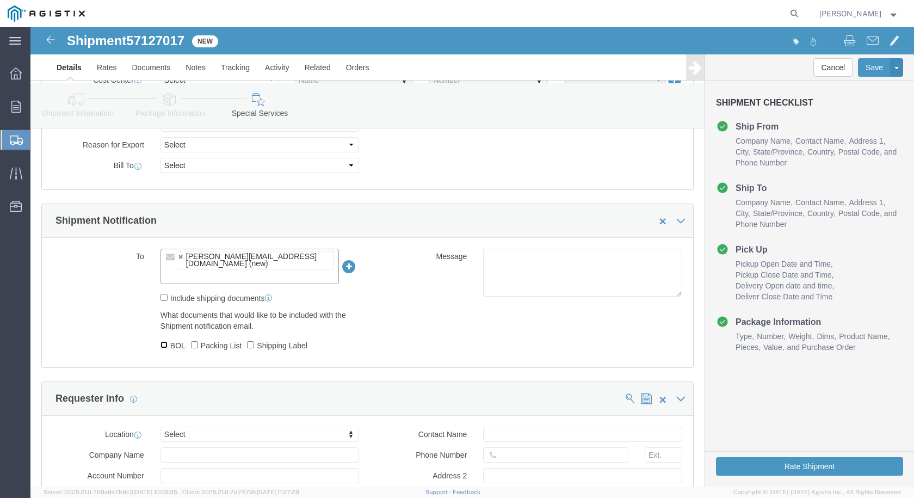
click input "BOL"
checkbox input "true"
click input "Include shipping documents"
checkbox input "true"
click input "Packing List"
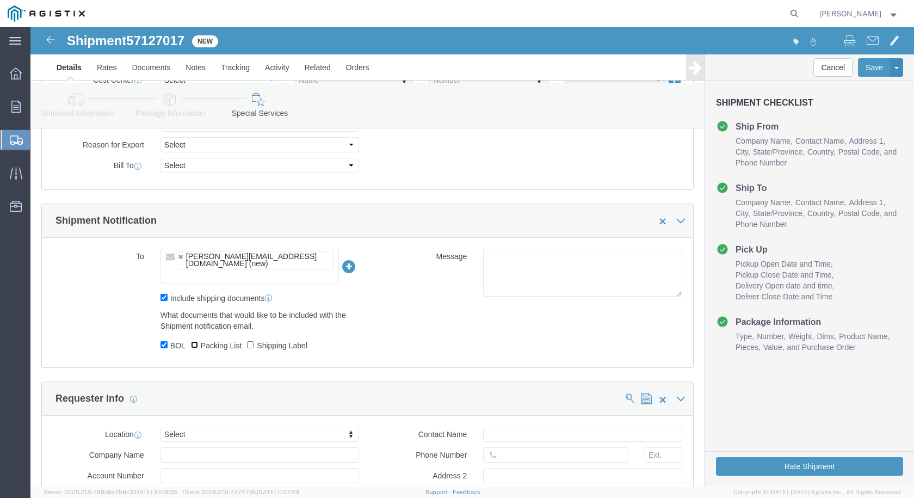
checkbox input "true"
click input "Shipping Label"
checkbox input "true"
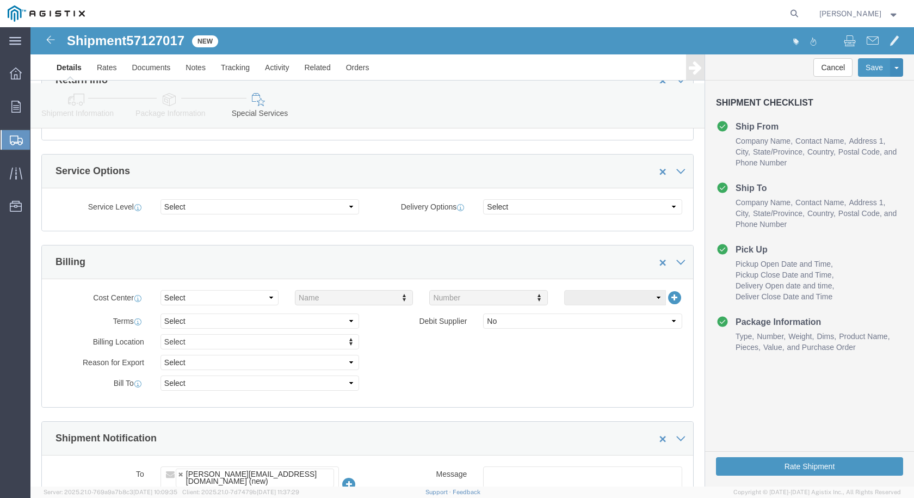
scroll to position [321, 0]
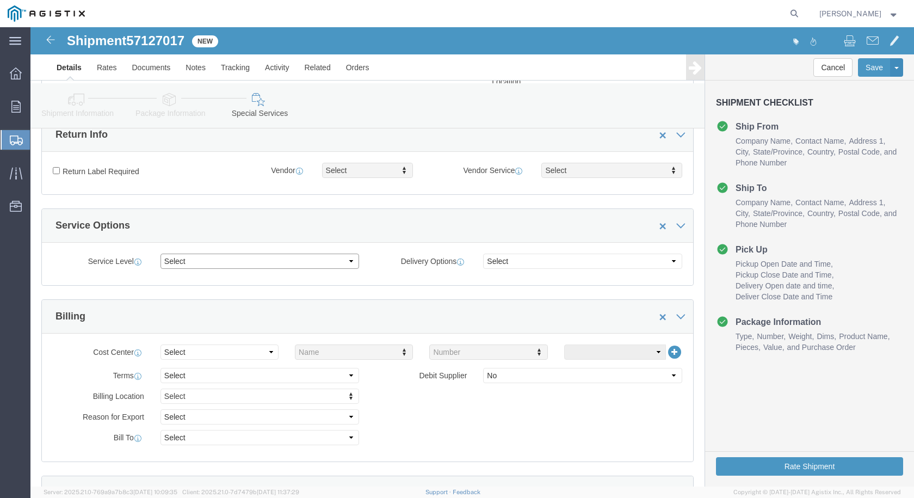
click select "Select 1 Day 2 Day 3-5 Day Economy 5+ Day"
select select "2 Day"
click select "Select 1 Day 2 Day 3-5 Day Economy 5+ Day"
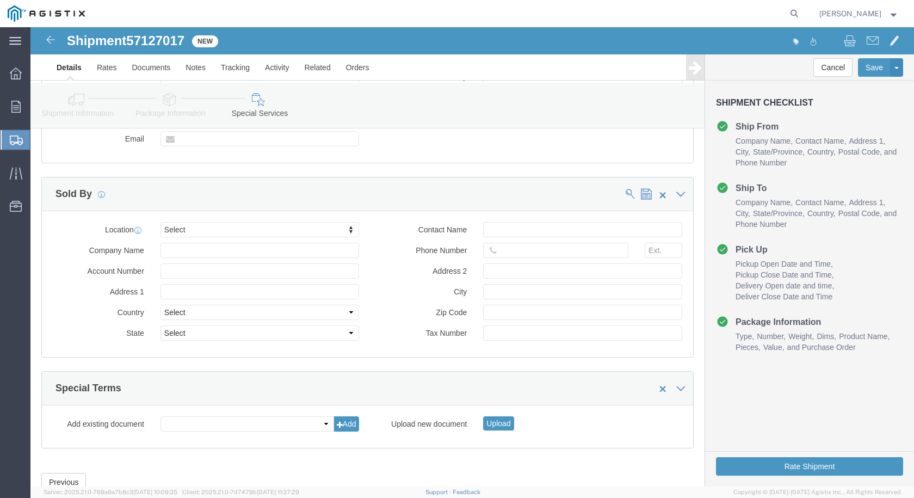
scroll to position [1030, 0]
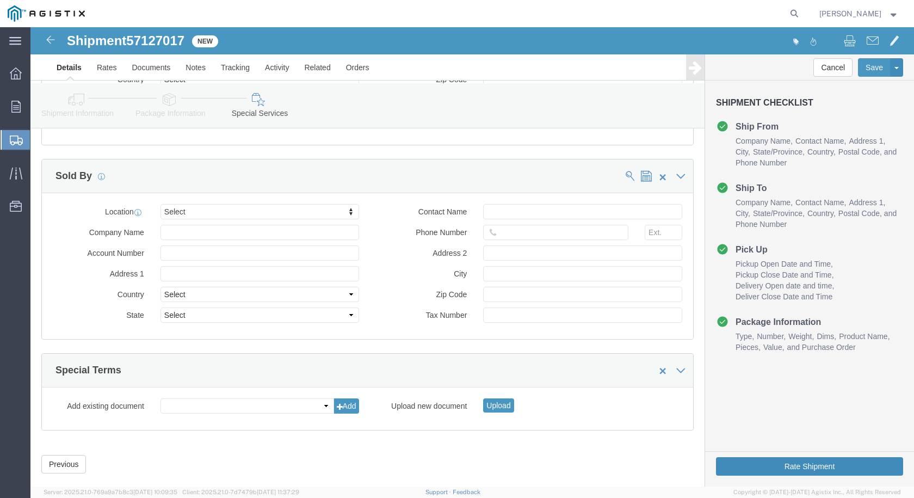
click button "Rate Shipment"
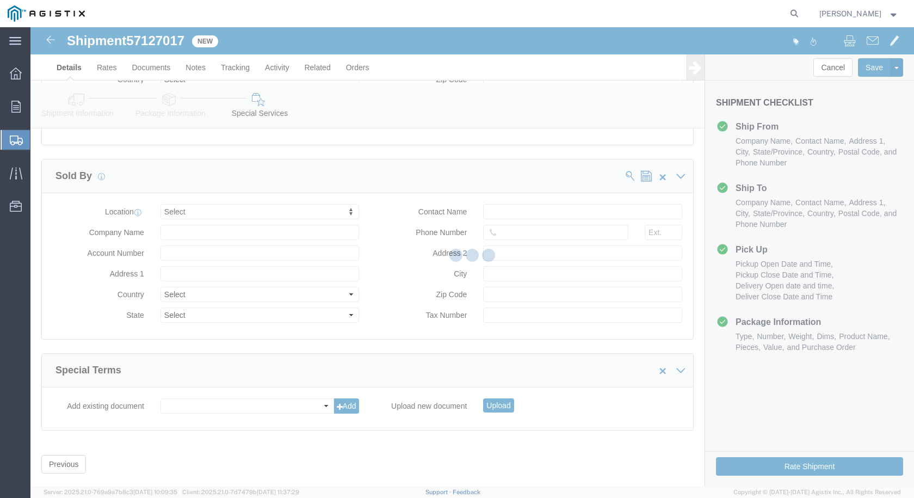
scroll to position [0, 0]
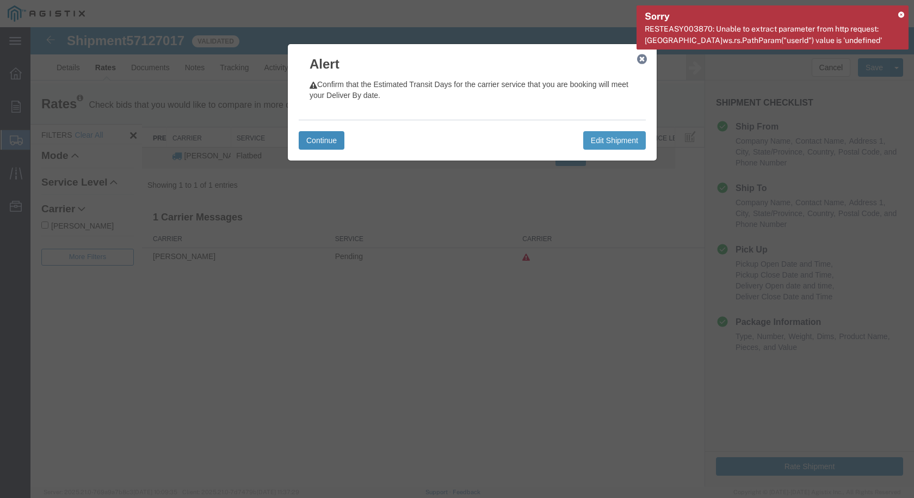
click at [319, 140] on button "Continue" at bounding box center [322, 140] width 46 height 18
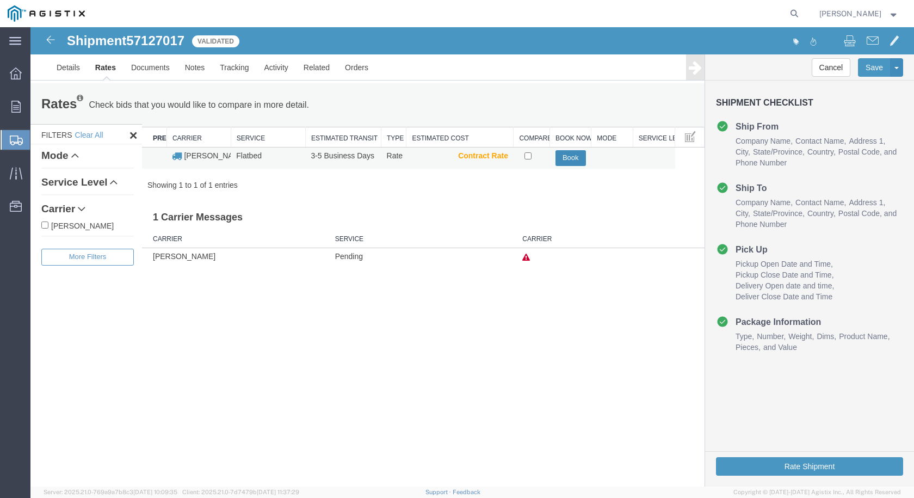
click at [576, 156] on button "Book" at bounding box center [570, 158] width 30 height 16
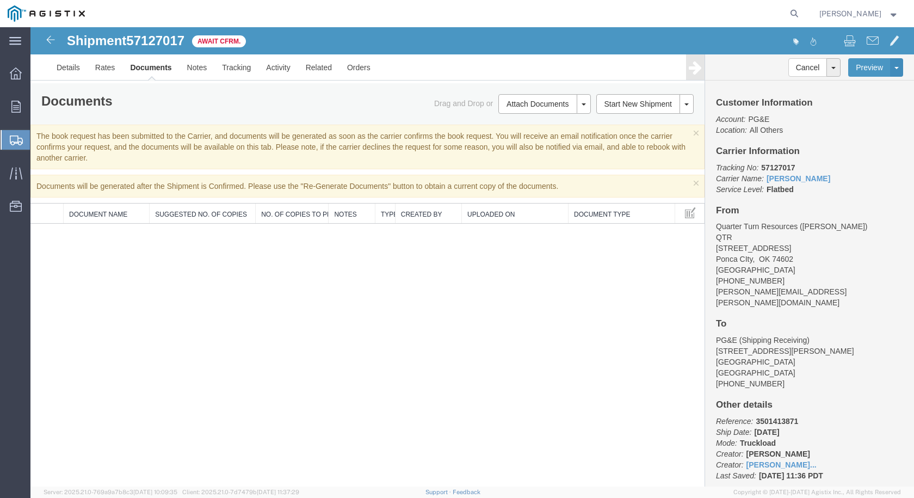
click at [153, 67] on link "Documents" at bounding box center [150, 67] width 57 height 26
